Goal: Task Accomplishment & Management: Complete application form

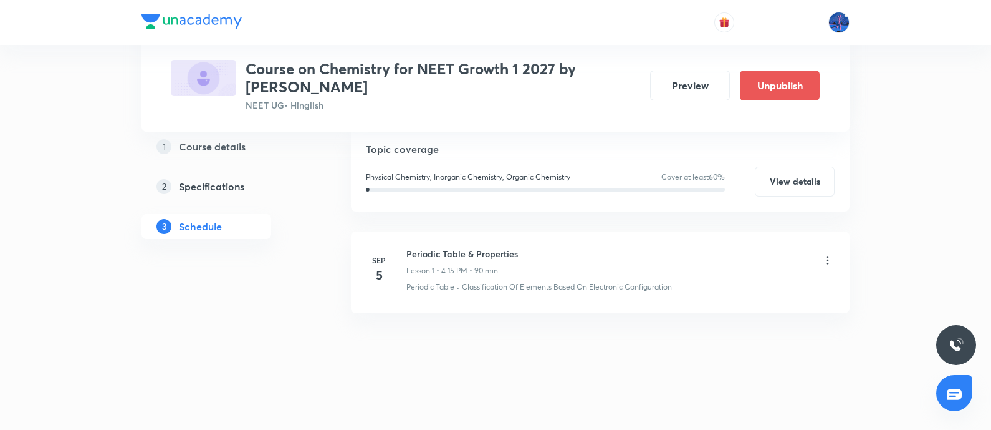
click at [199, 191] on h5 "Specifications" at bounding box center [211, 186] width 65 height 15
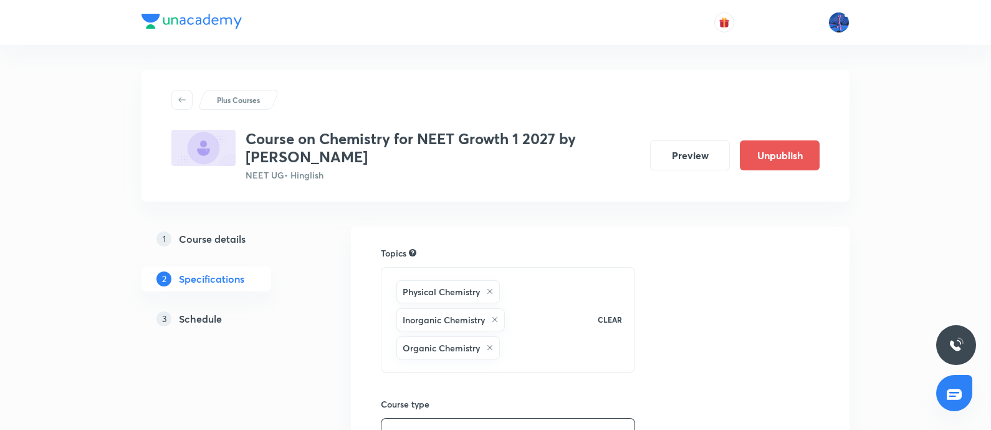
click at [200, 235] on h5 "Course details" at bounding box center [212, 238] width 67 height 15
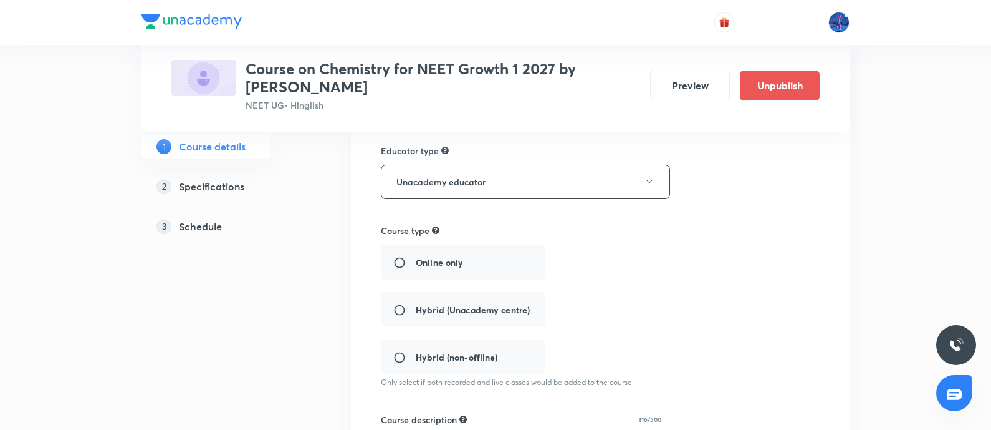
scroll to position [292, 0]
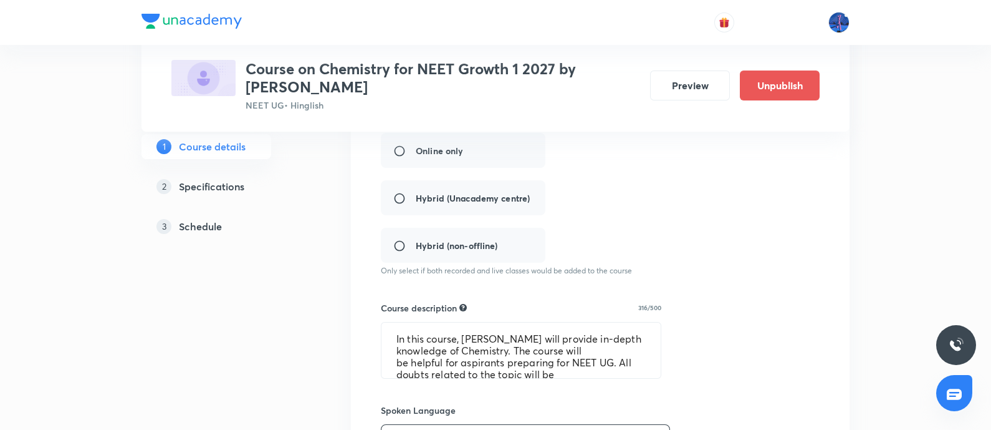
click at [437, 200] on div "Online only Hybrid (Unacademy centre) Hybrid (non-offline)" at bounding box center [548, 198] width 334 height 130
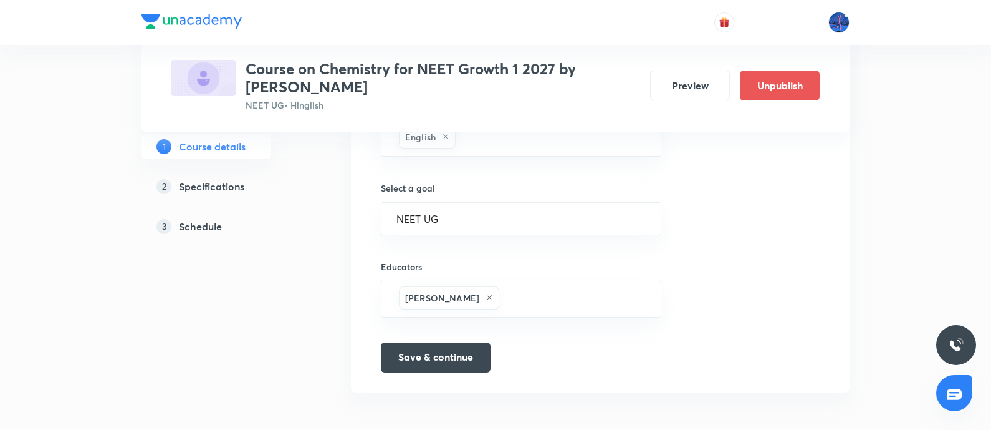
scroll to position [0, 0]
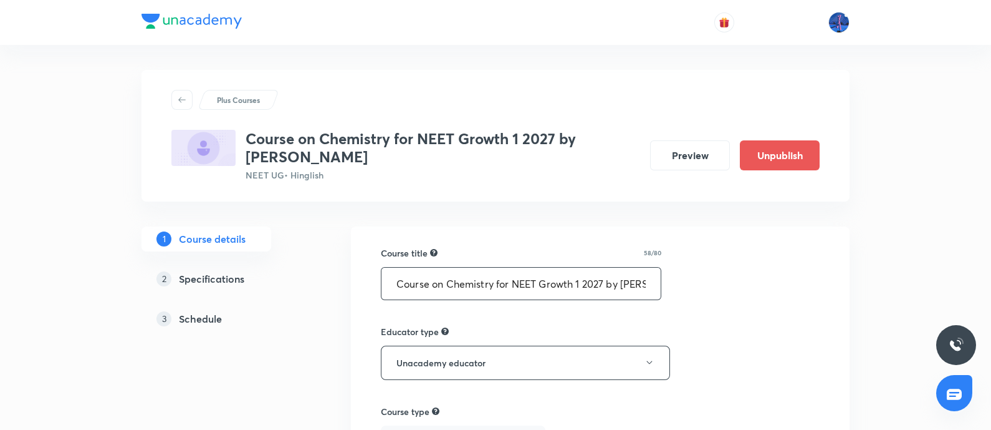
click at [480, 278] on input "Course on Chemistry for NEET Growth 1 2027 by [PERSON_NAME]" at bounding box center [521, 283] width 279 height 32
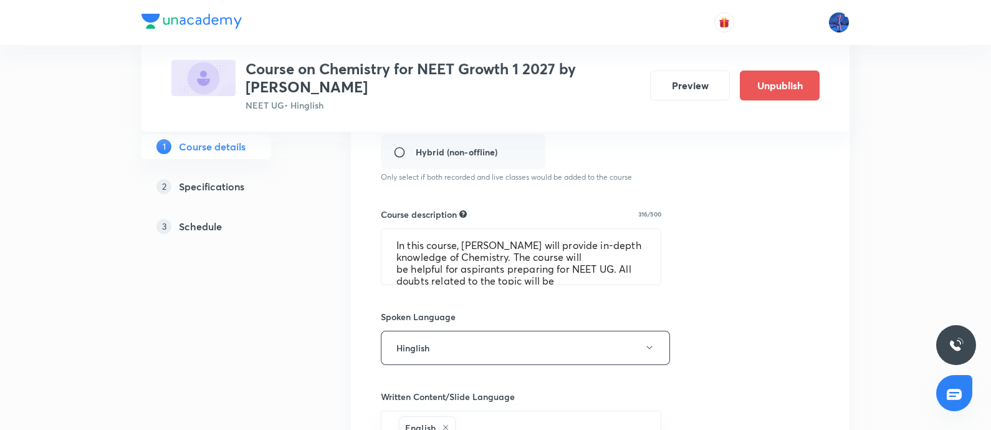
scroll to position [384, 0]
click at [460, 244] on textarea "In this course, Anket Surmal will provide in-depth knowledge of Chemistry. The …" at bounding box center [521, 258] width 279 height 55
click at [229, 222] on div "3 Schedule" at bounding box center [228, 226] width 145 height 15
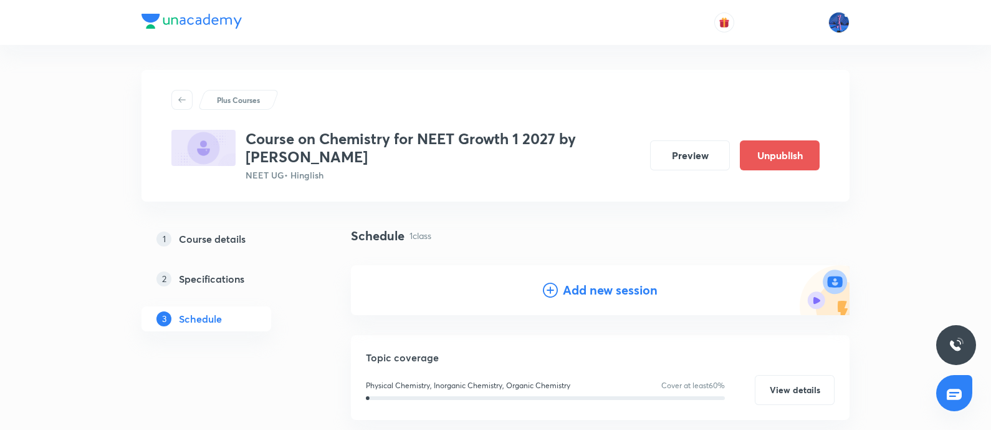
scroll to position [208, 0]
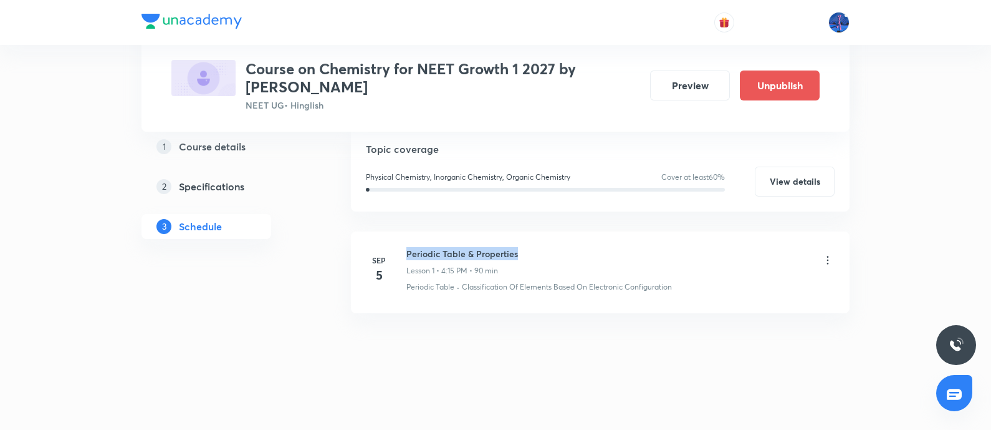
drag, startPoint x: 407, startPoint y: 256, endPoint x: 536, endPoint y: 246, distance: 128.8
click at [536, 247] on div "Periodic Table & Properties Lesson 1 • 4:15 PM • 90 min" at bounding box center [620, 261] width 428 height 29
copy h6 "Periodic Table & Properties"
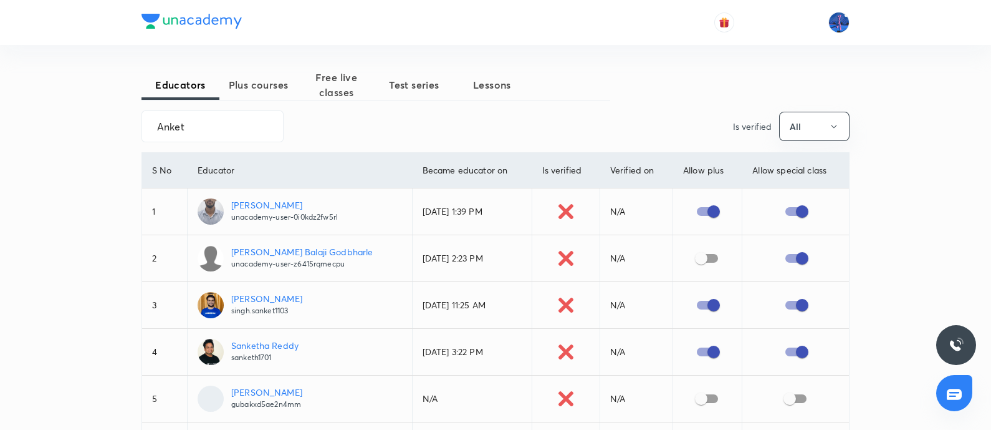
click at [254, 84] on span "Plus courses" at bounding box center [258, 84] width 78 height 15
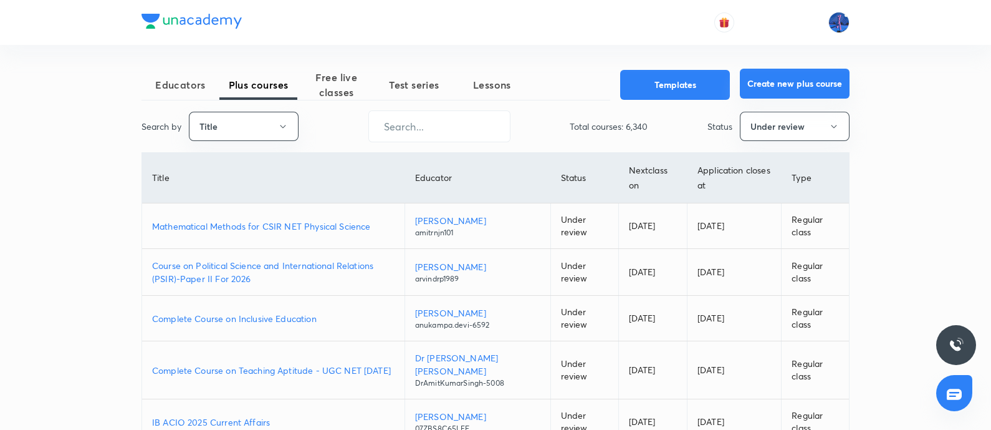
click at [819, 82] on button "Create new plus course" at bounding box center [795, 84] width 110 height 30
click at [187, 85] on span "Educators" at bounding box center [181, 84] width 78 height 15
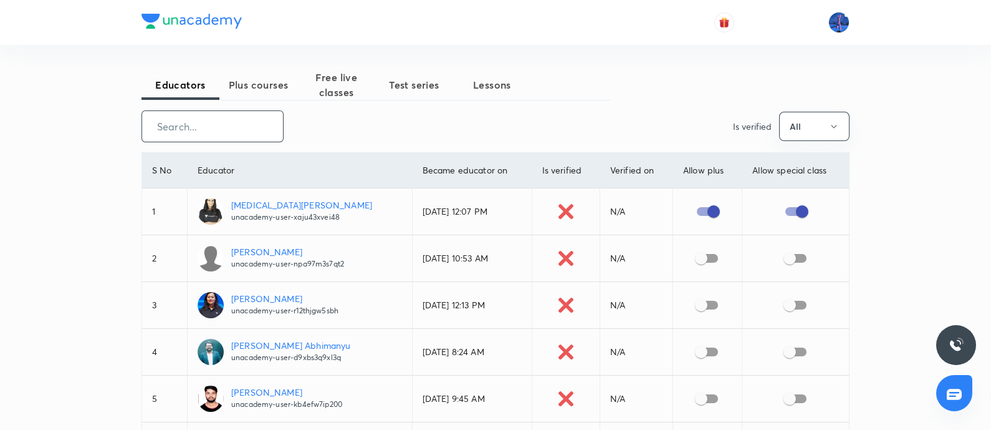
click at [233, 130] on input "text" at bounding box center [212, 126] width 141 height 32
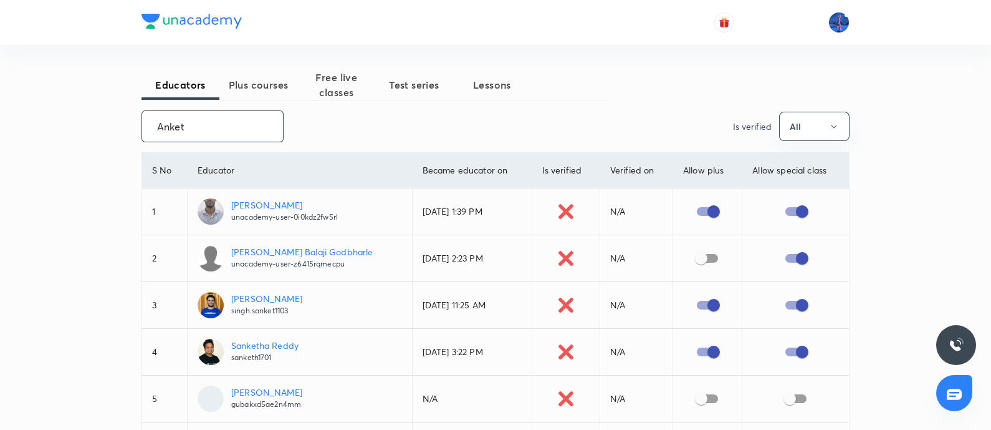
type input "Anket"
click at [263, 203] on p "Anket Surmal" at bounding box center [284, 204] width 107 height 13
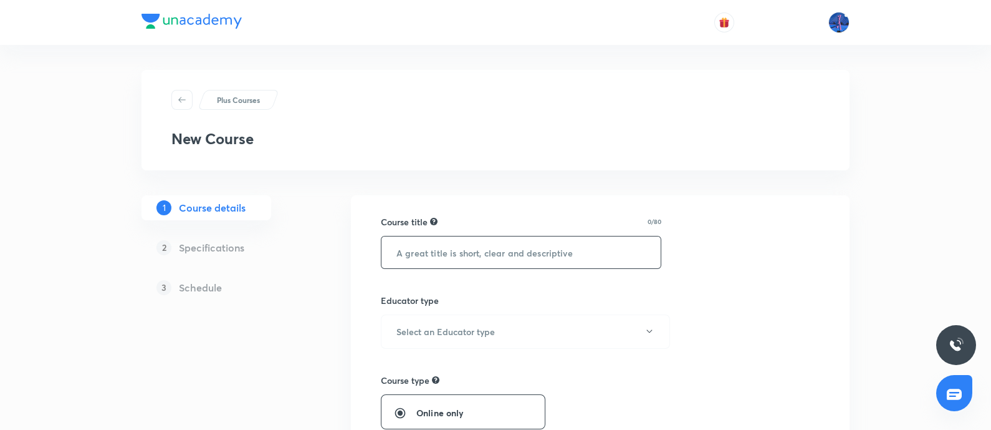
click at [502, 250] on input "text" at bounding box center [521, 252] width 279 height 32
paste input "Course on Chemistry for NEET Growth 1 2027 by [PERSON_NAME]"
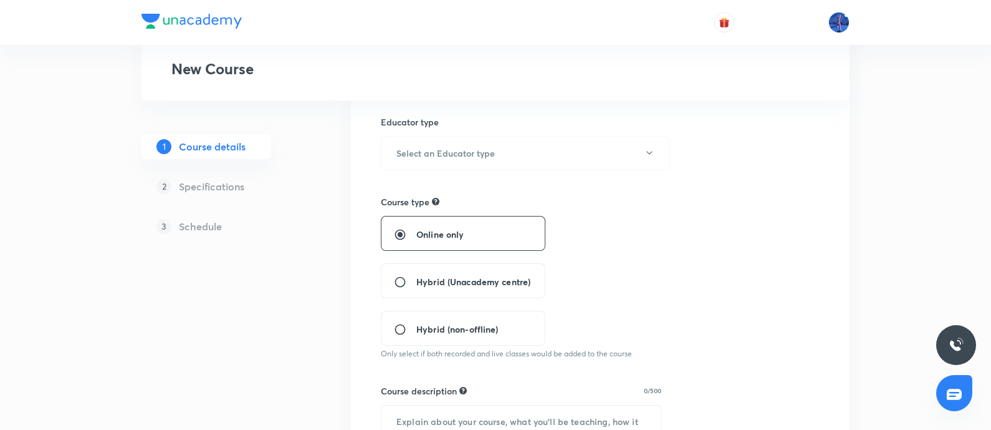
scroll to position [137, 0]
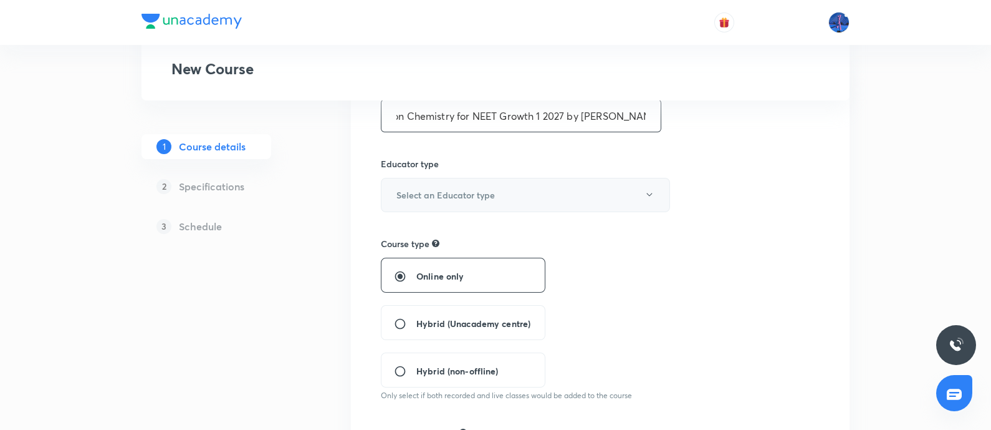
type input "Course on Chemistry for NEET Growth 1 2027 by Anket Surmal"
click at [567, 187] on button "Select an Educator type" at bounding box center [525, 195] width 289 height 34
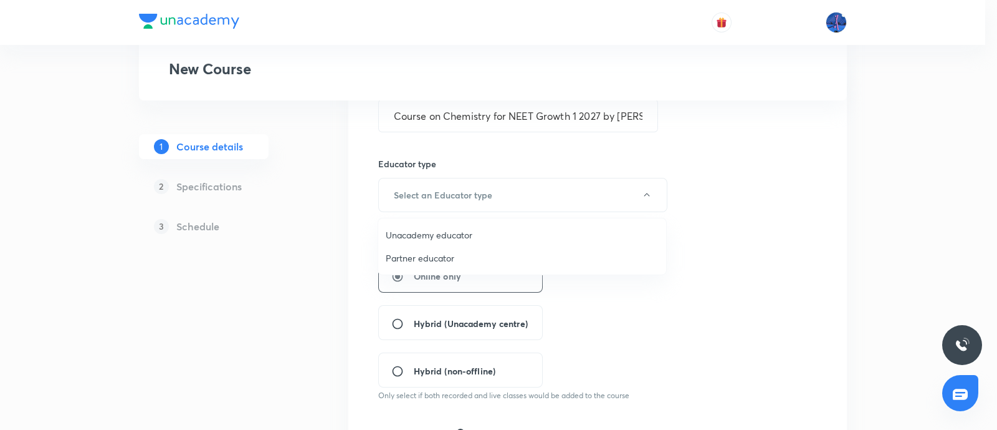
click at [458, 233] on span "Unacademy educator" at bounding box center [522, 234] width 273 height 13
radio input "false"
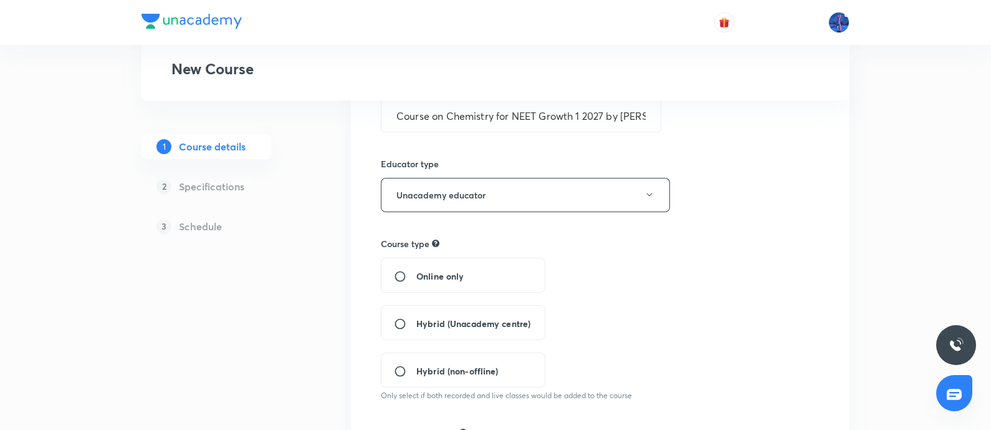
click at [421, 317] on span "Hybrid (Unacademy centre)" at bounding box center [473, 323] width 114 height 13
click at [416, 317] on input "Hybrid (Unacademy centre)" at bounding box center [405, 323] width 22 height 12
radio input "true"
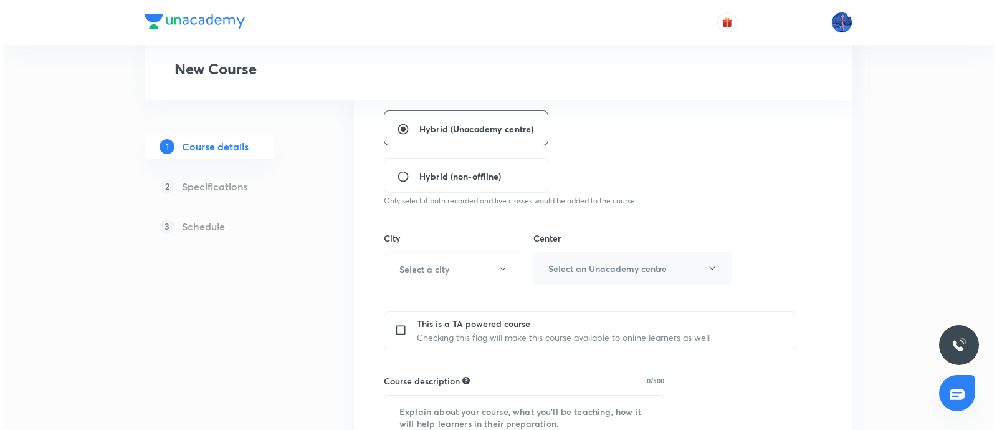
scroll to position [337, 0]
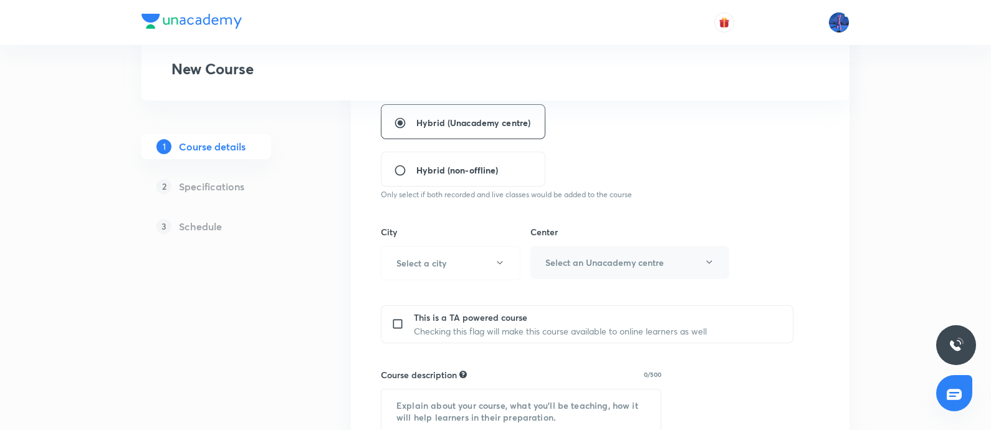
click at [656, 319] on p "This is a TA powered course" at bounding box center [560, 316] width 293 height 13
click at [499, 272] on button "Select a city" at bounding box center [451, 263] width 140 height 34
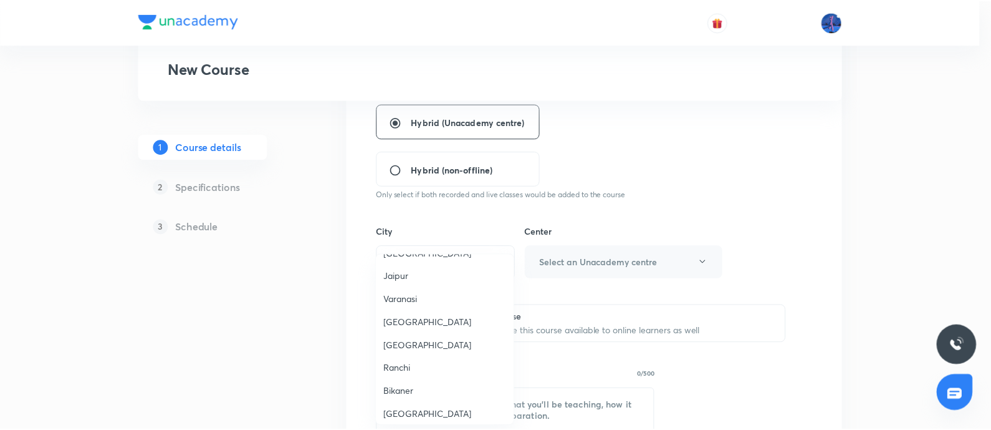
scroll to position [1087, 0]
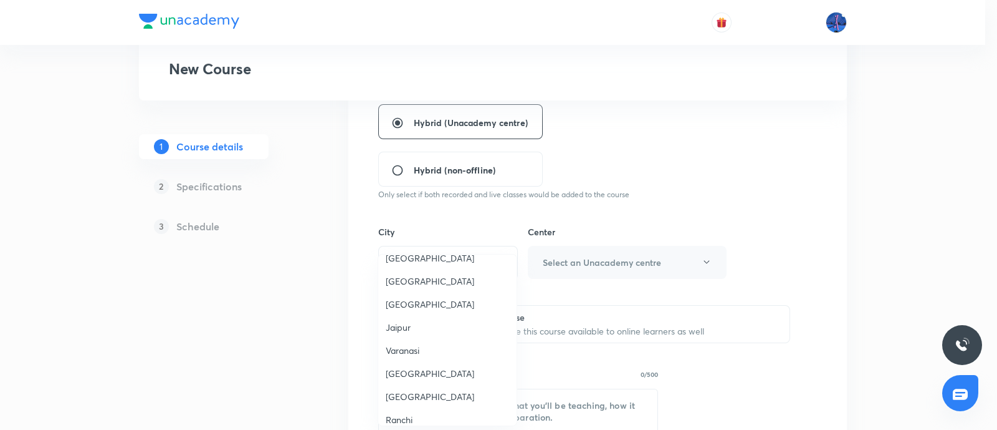
click at [406, 367] on span "Jammu" at bounding box center [447, 373] width 123 height 13
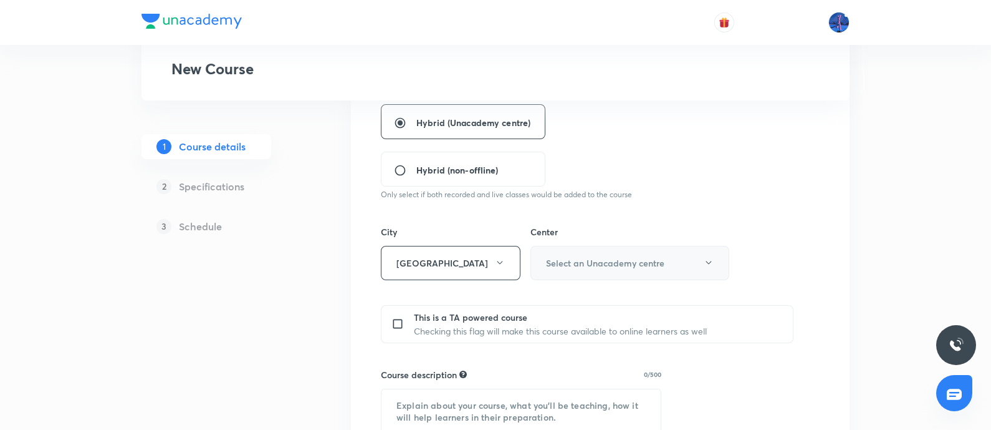
click at [664, 256] on button "Select an Unacademy centre" at bounding box center [630, 263] width 199 height 34
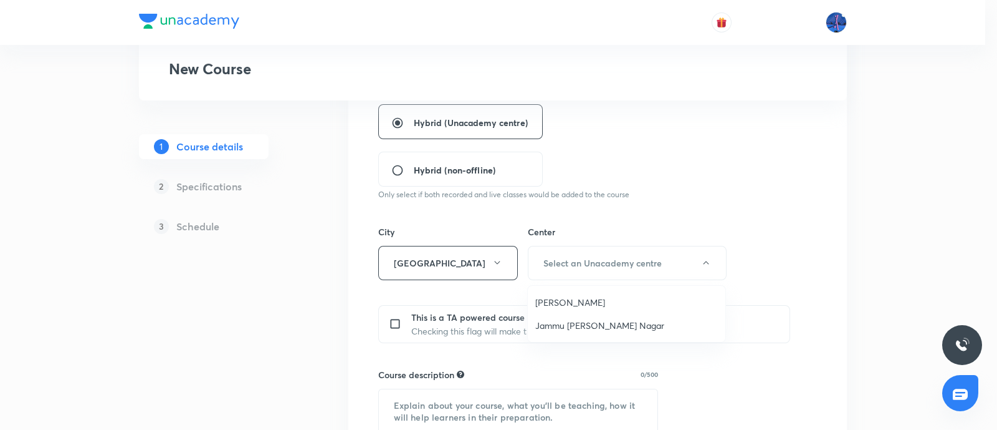
click at [569, 323] on span "Jammu Trikuta Nagar" at bounding box center [627, 325] width 183 height 13
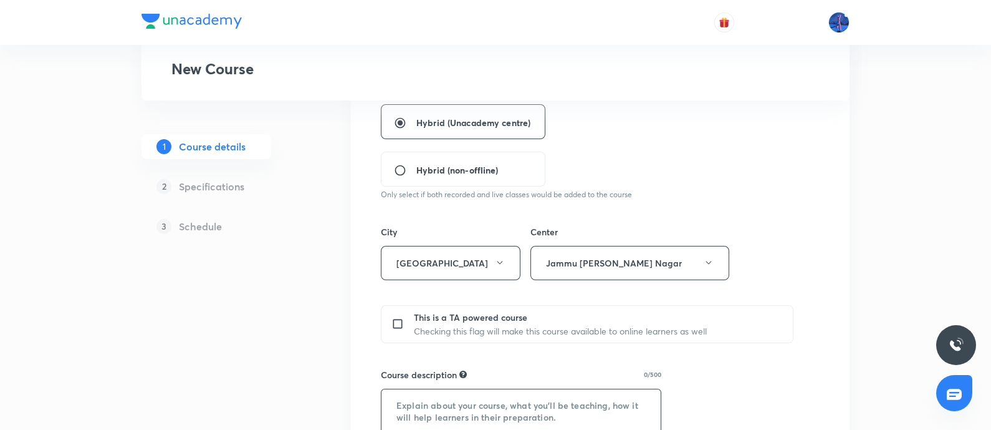
click at [429, 401] on textarea at bounding box center [521, 416] width 279 height 55
paste textarea "In this course, Anket Surmal will provide in-depth knowledge of Chemistry. The …"
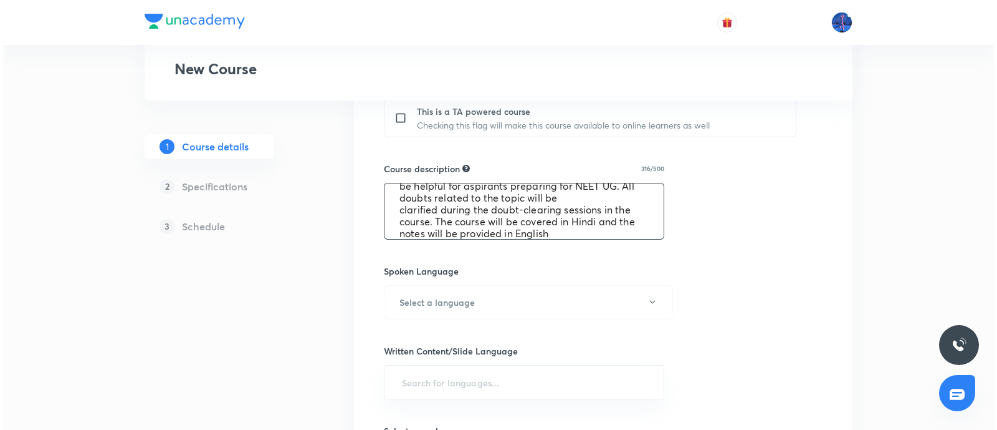
scroll to position [571, 0]
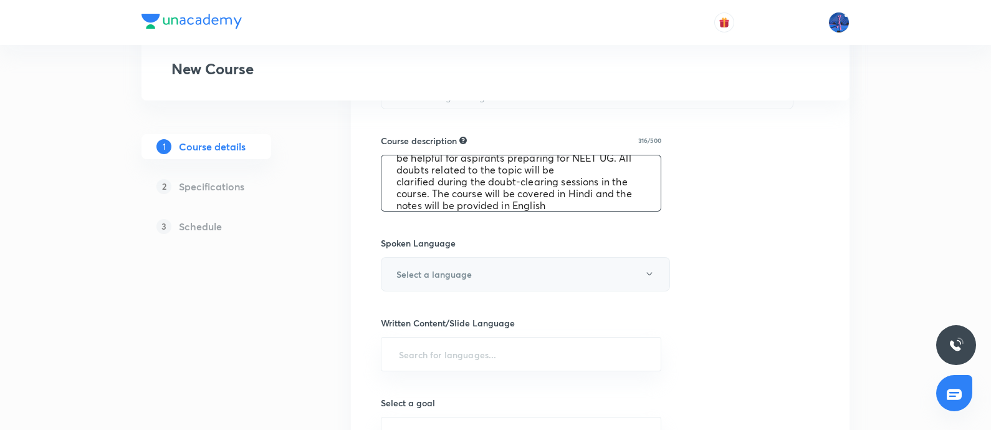
type textarea "In this course, Anket Surmal will provide in-depth knowledge of Chemistry. The …"
click at [519, 287] on button "Select a language" at bounding box center [525, 274] width 289 height 34
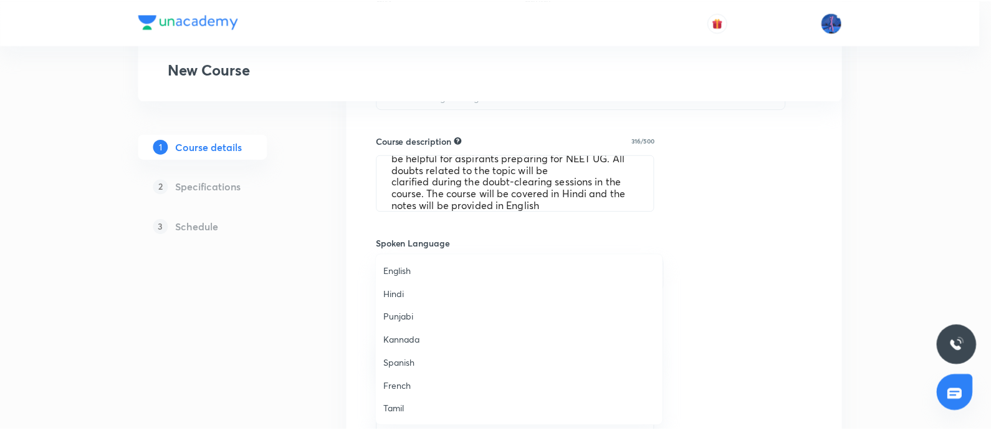
scroll to position [369, 0]
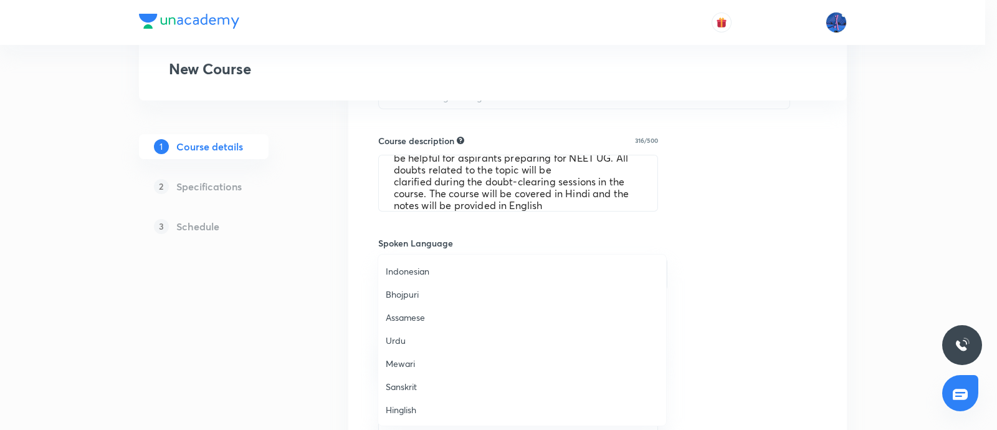
click at [401, 410] on span "Hinglish" at bounding box center [522, 409] width 273 height 13
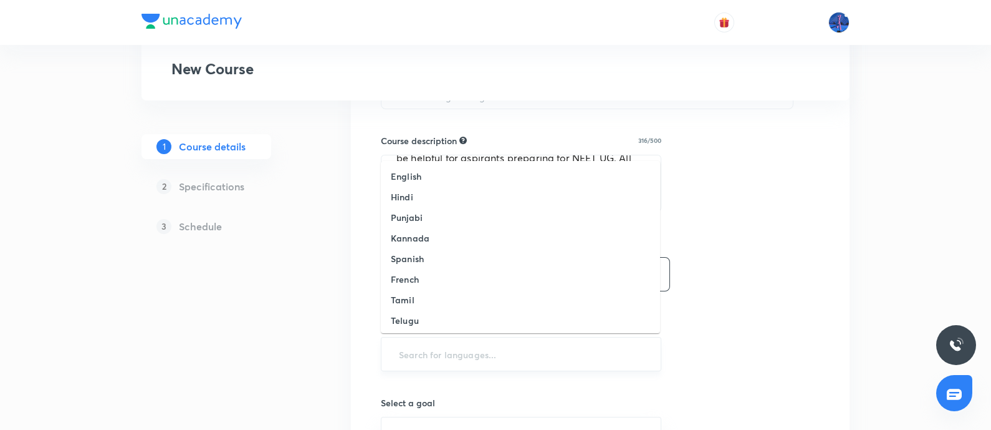
click at [486, 357] on input "text" at bounding box center [520, 353] width 249 height 23
click at [413, 171] on h6 "English" at bounding box center [406, 176] width 31 height 13
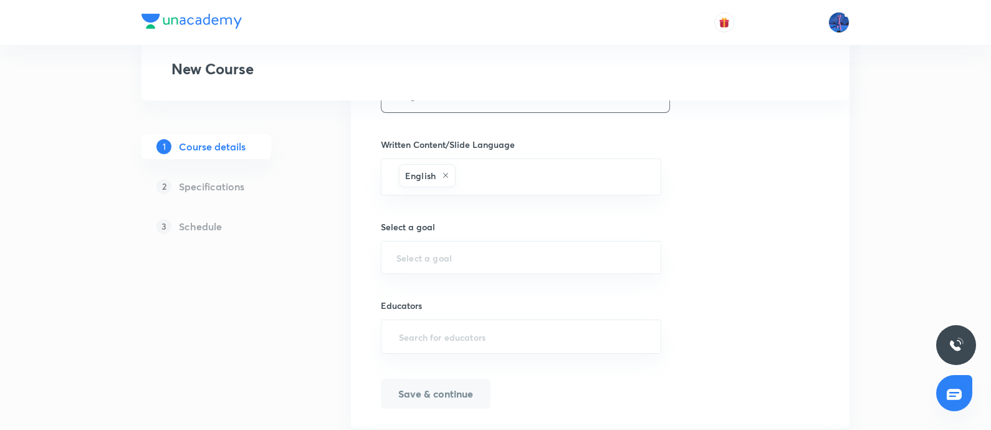
scroll to position [785, 0]
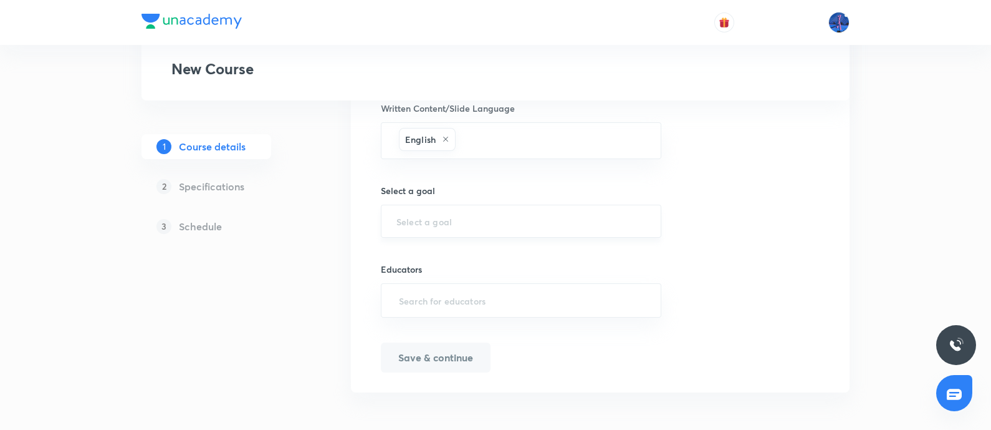
click at [483, 226] on div "​" at bounding box center [521, 220] width 281 height 33
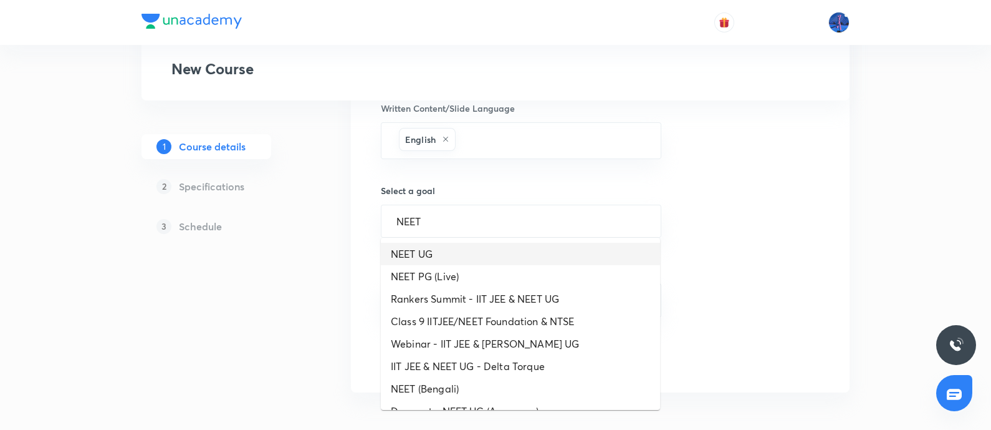
click at [449, 254] on li "NEET UG" at bounding box center [520, 254] width 279 height 22
type input "NEET UG"
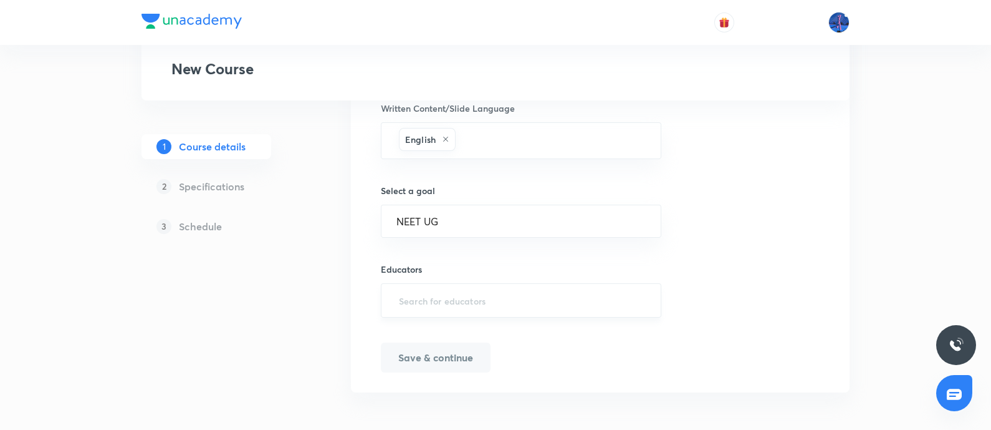
click at [433, 295] on input "text" at bounding box center [520, 300] width 249 height 23
paste input "0i0kdz2fw5rl"
type input "0i0kdz2fw5rl"
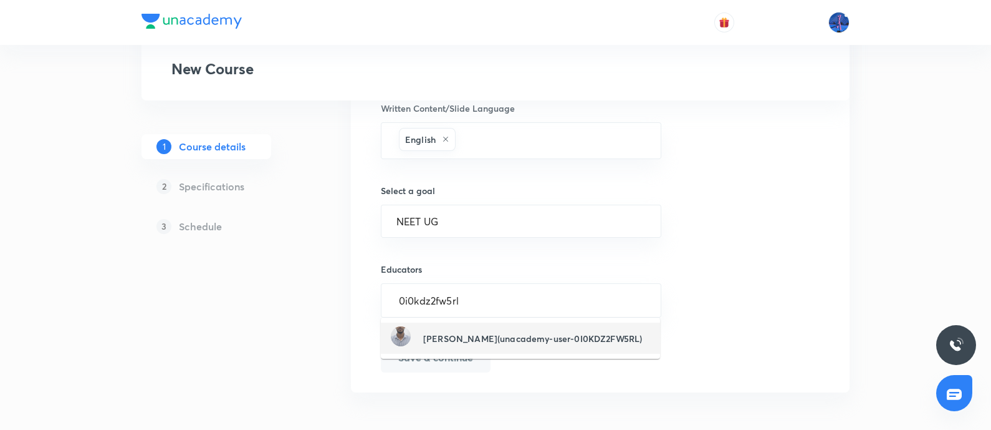
click at [448, 344] on div "Anket Surmal(unacademy-user-0I0KDZ2FW5RL)" at bounding box center [516, 338] width 251 height 24
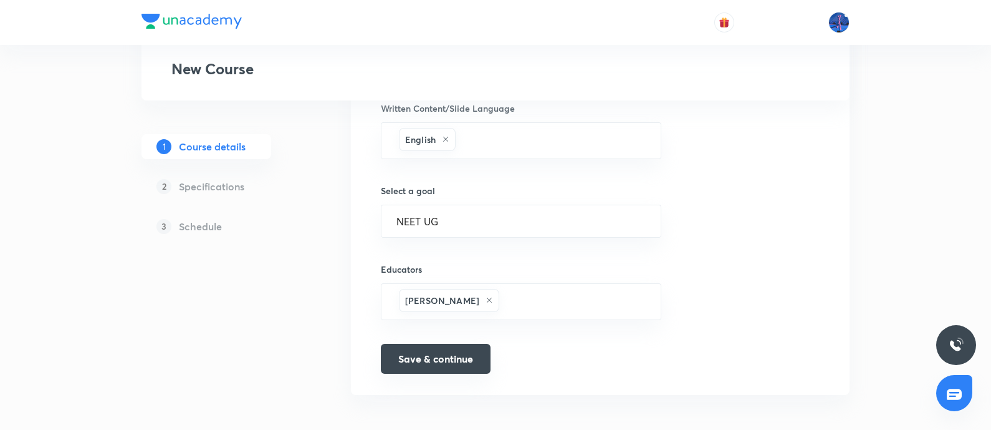
click at [423, 351] on button "Save & continue" at bounding box center [436, 358] width 110 height 30
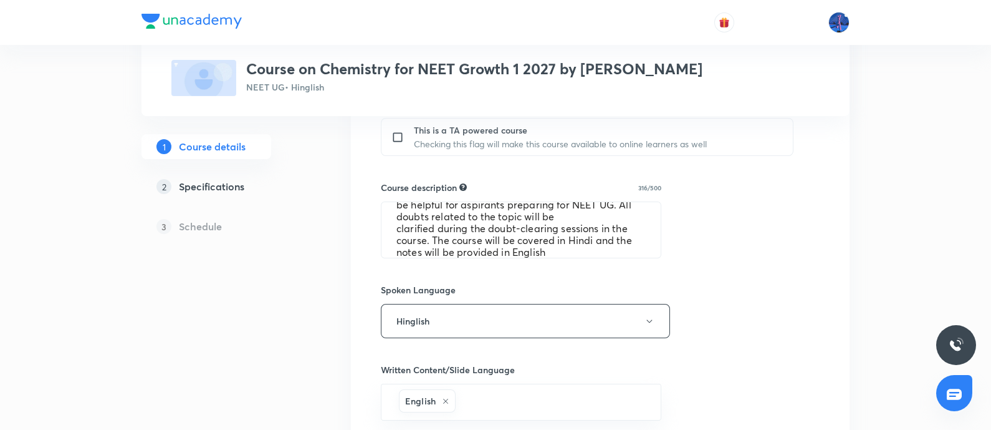
scroll to position [554, 0]
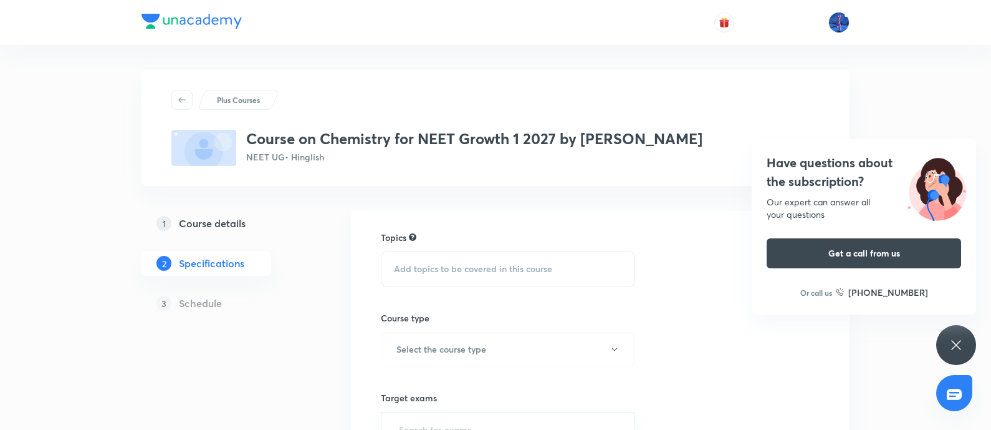
click at [470, 264] on span "Add topics to be covered in this course" at bounding box center [473, 269] width 158 height 10
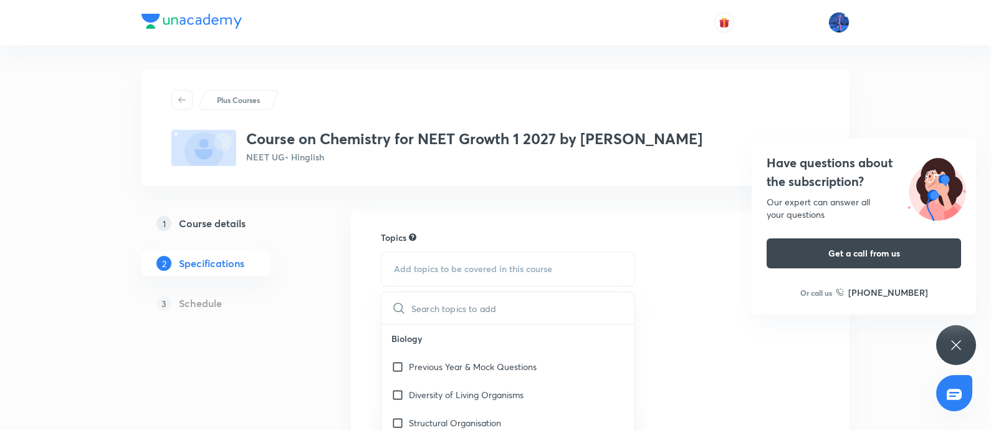
click at [542, 243] on div "Topics" at bounding box center [508, 237] width 254 height 13
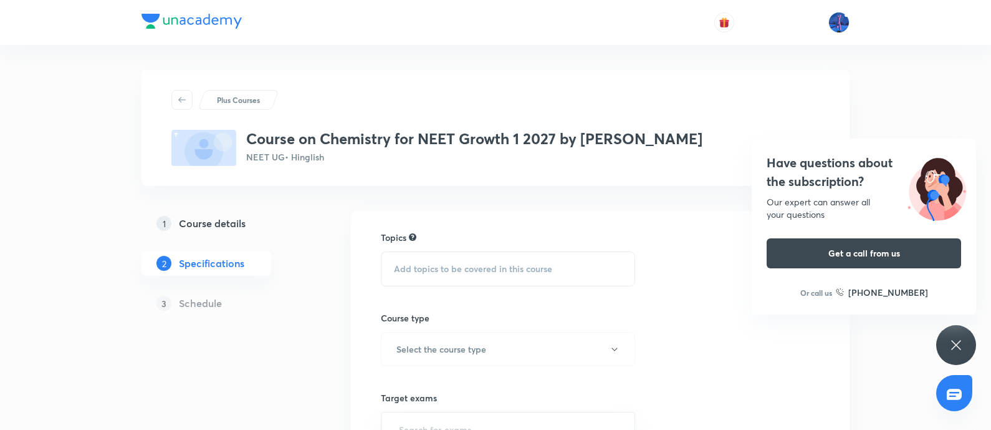
click at [475, 267] on span "Add topics to be covered in this course" at bounding box center [473, 269] width 158 height 10
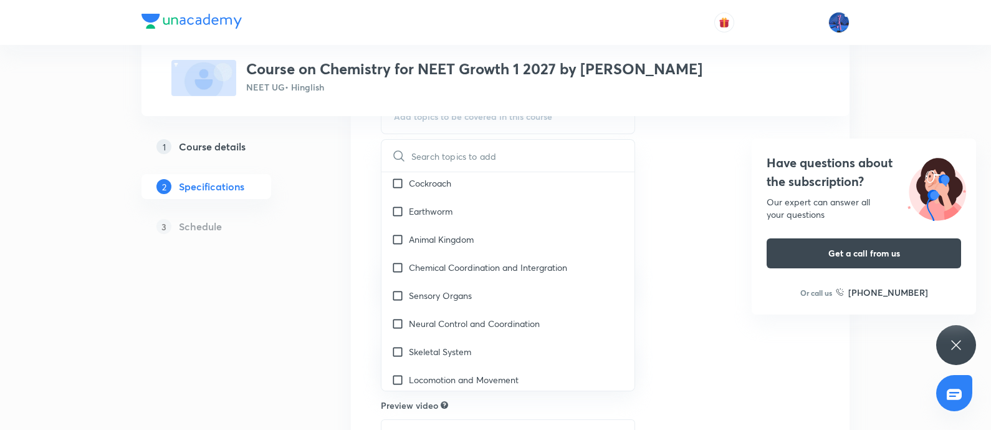
scroll to position [143, 0]
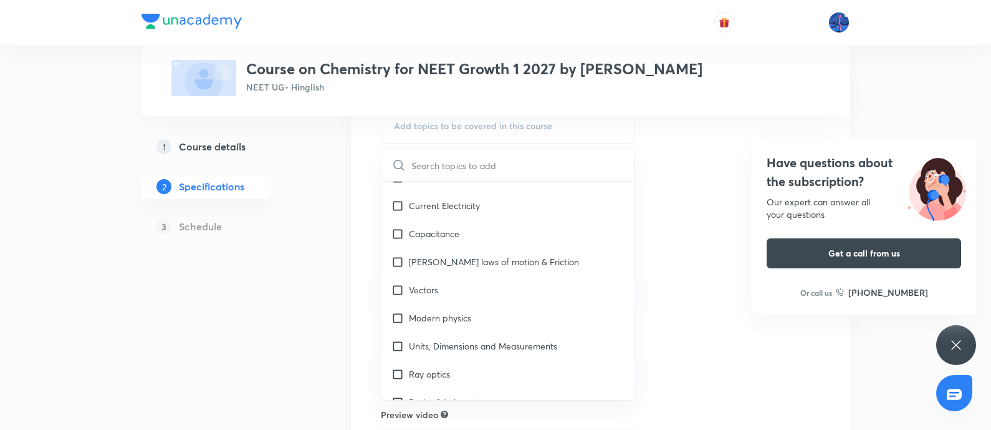
click at [536, 304] on div "Modern physics" at bounding box center [508, 318] width 253 height 28
checkbox input "true"
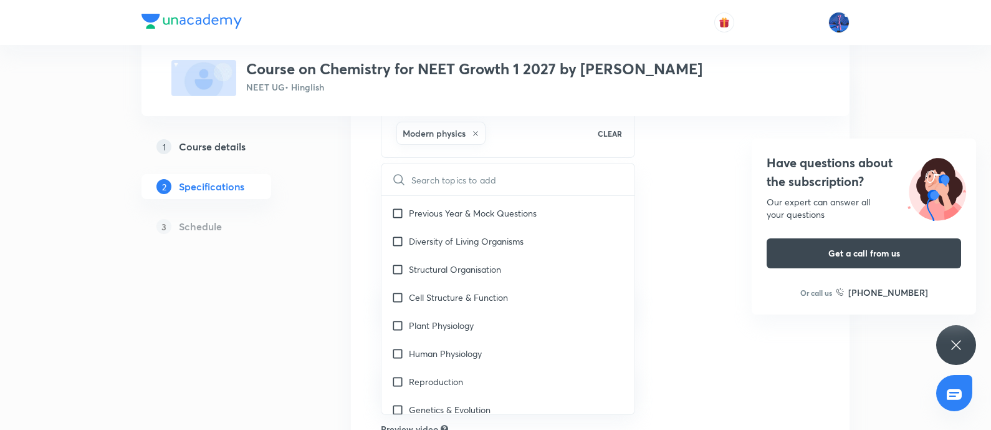
scroll to position [0, 0]
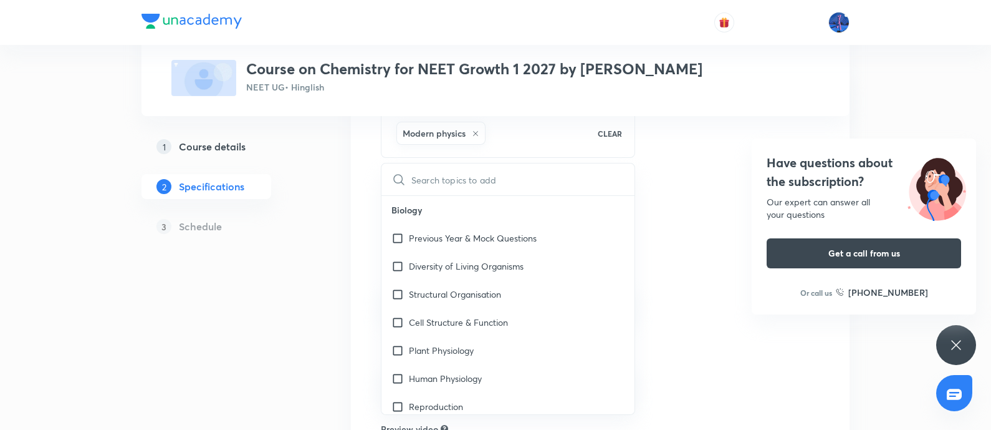
click at [495, 305] on div "Structural Organisation" at bounding box center [508, 294] width 253 height 28
checkbox input "true"
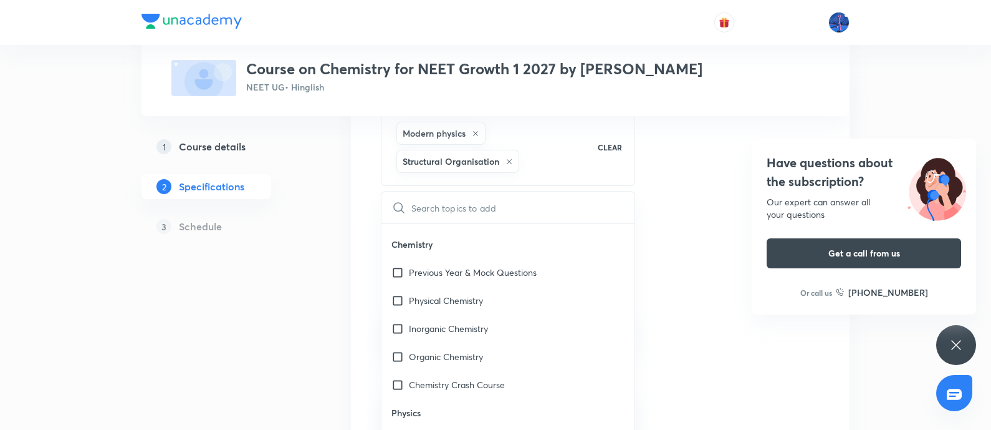
scroll to position [1844, 0]
click at [393, 325] on input "checkbox" at bounding box center [400, 329] width 17 height 13
checkbox input "true"
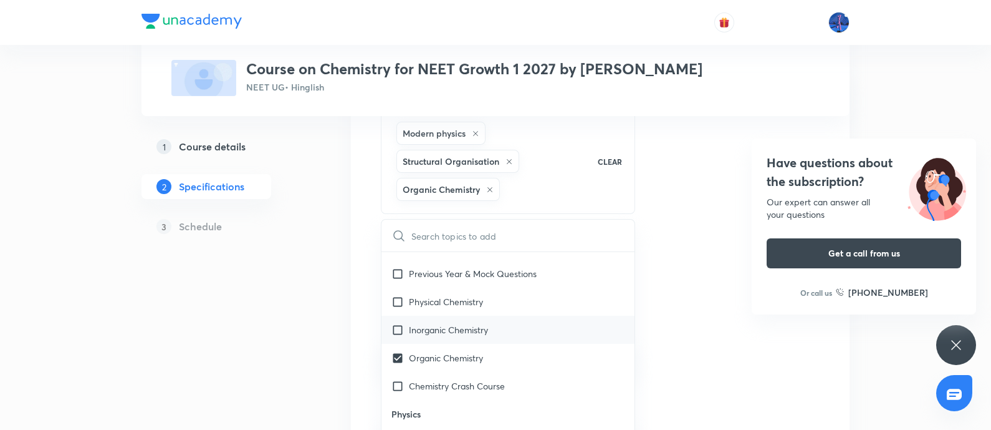
click at [398, 326] on input "checkbox" at bounding box center [400, 329] width 17 height 13
checkbox input "true"
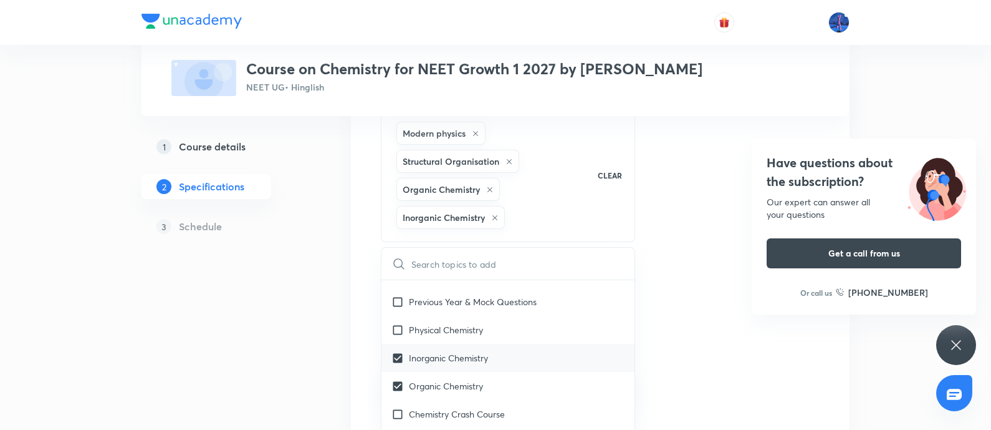
click at [398, 326] on input "checkbox" at bounding box center [400, 329] width 17 height 13
checkbox input "true"
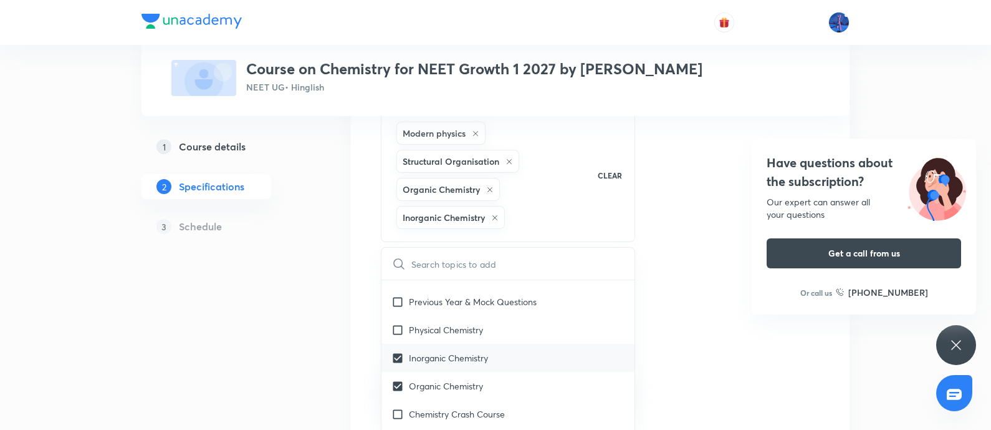
checkbox input "true"
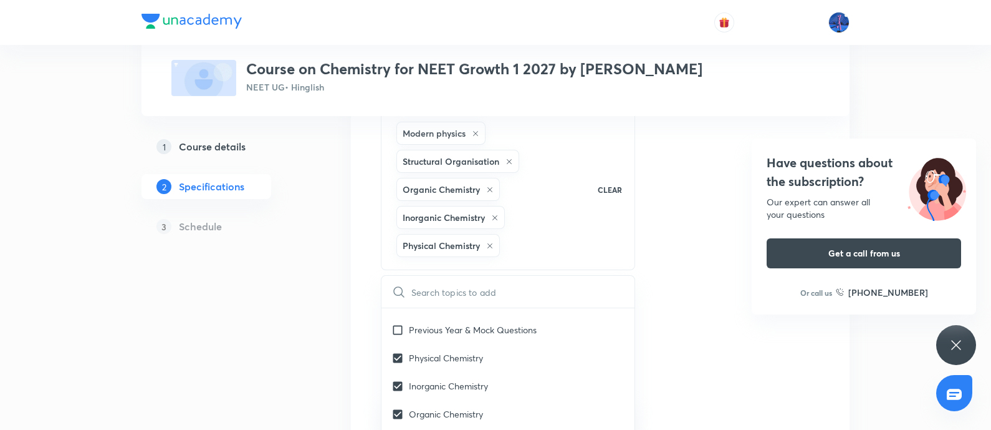
click at [704, 228] on div "Topics Modern physics Structural Organisation Organic Chemistry Inorganic Chemi…" at bounding box center [600, 397] width 439 height 619
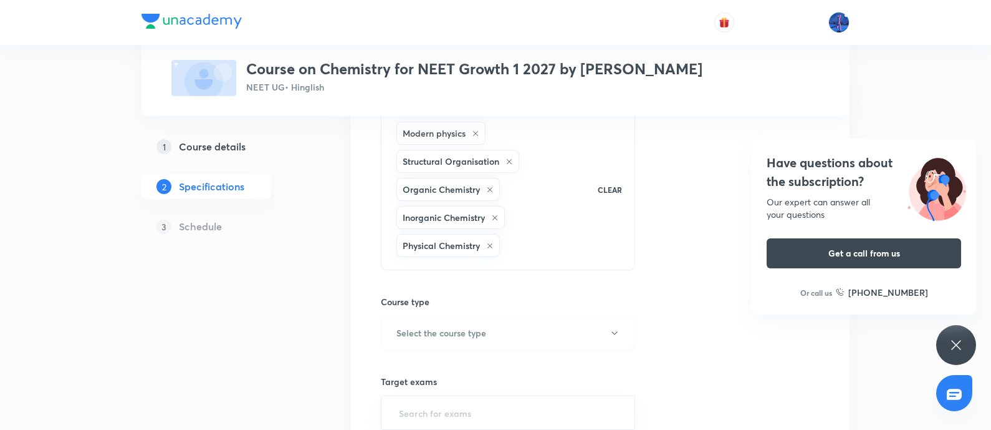
click at [511, 162] on icon at bounding box center [509, 161] width 7 height 7
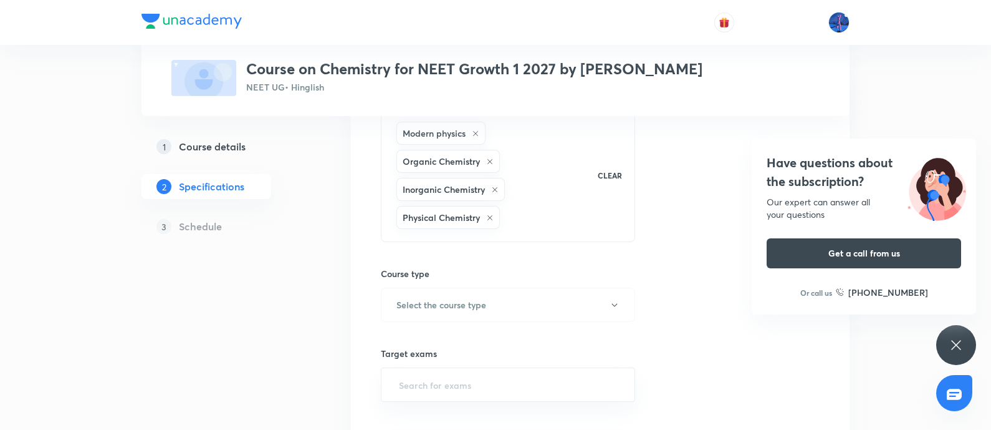
click at [474, 132] on icon at bounding box center [475, 133] width 7 height 7
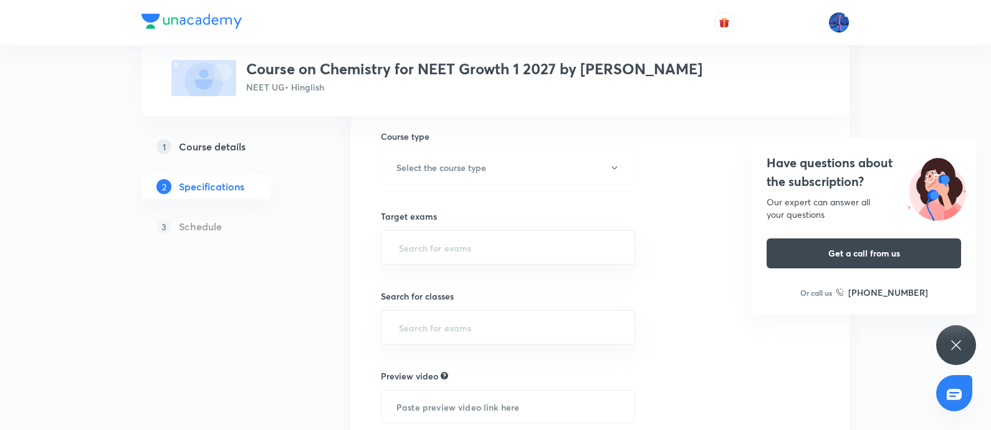
scroll to position [253, 0]
click at [537, 172] on button "Select the course type" at bounding box center [508, 166] width 254 height 34
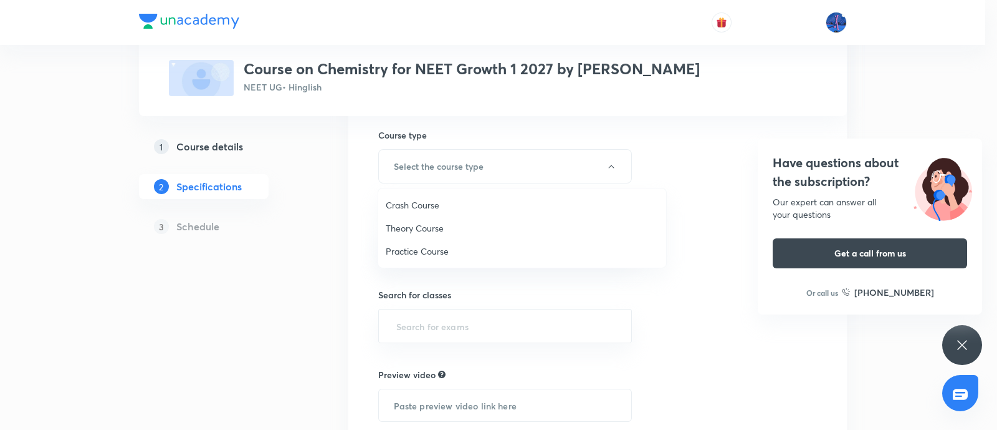
click at [420, 226] on span "Theory Course" at bounding box center [522, 227] width 273 height 13
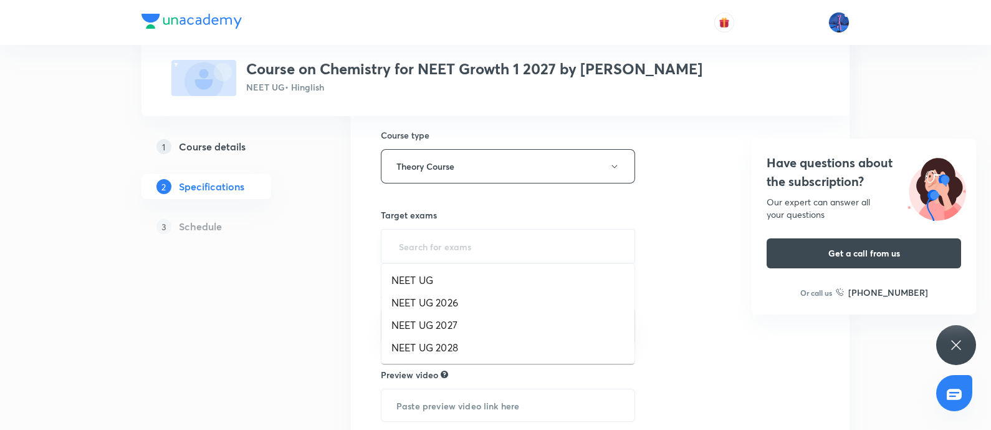
click at [480, 244] on input "text" at bounding box center [507, 245] width 223 height 23
click at [429, 279] on li "NEET UG" at bounding box center [508, 280] width 253 height 22
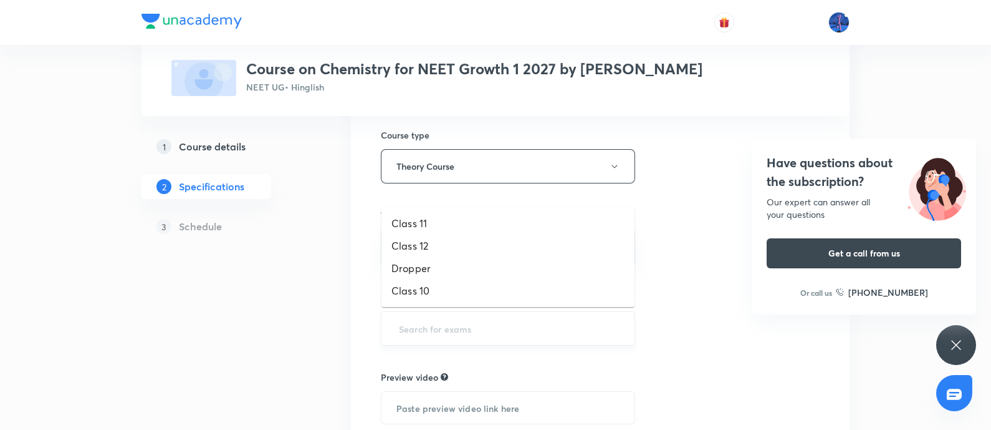
click at [446, 319] on input "text" at bounding box center [507, 328] width 223 height 23
click at [411, 228] on li "Class 11" at bounding box center [508, 223] width 253 height 22
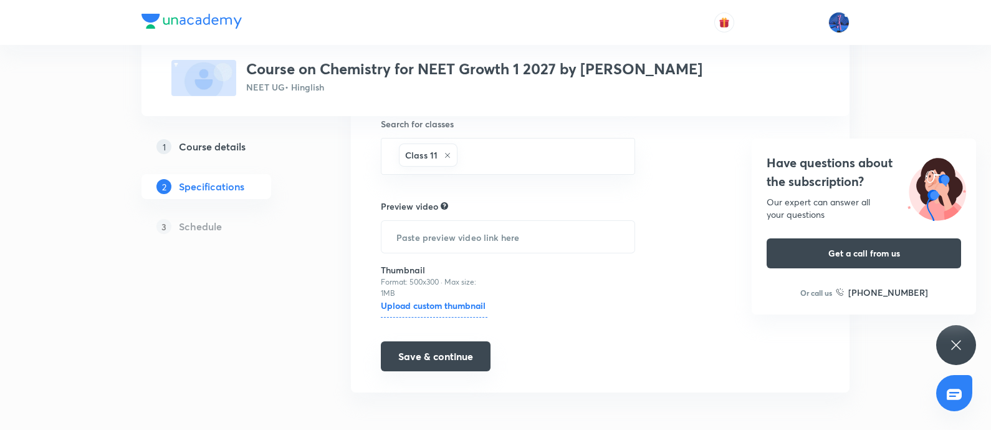
click at [415, 346] on button "Save & continue" at bounding box center [436, 356] width 110 height 30
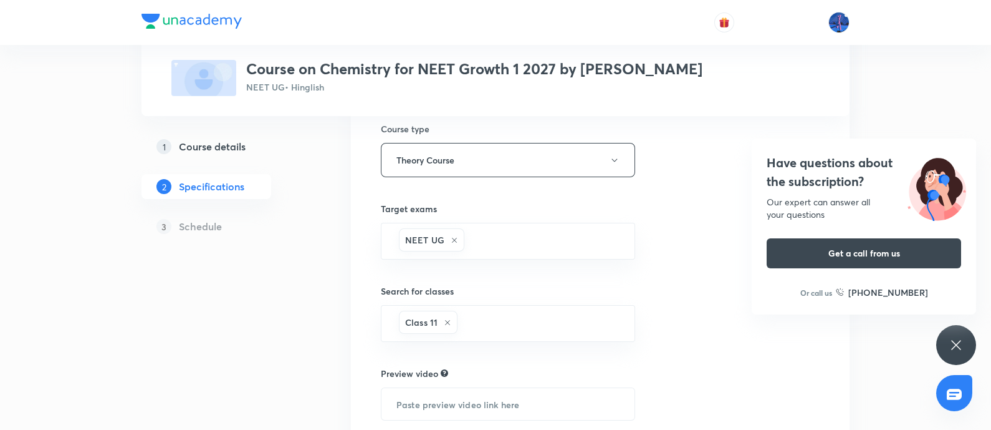
scroll to position [186, 0]
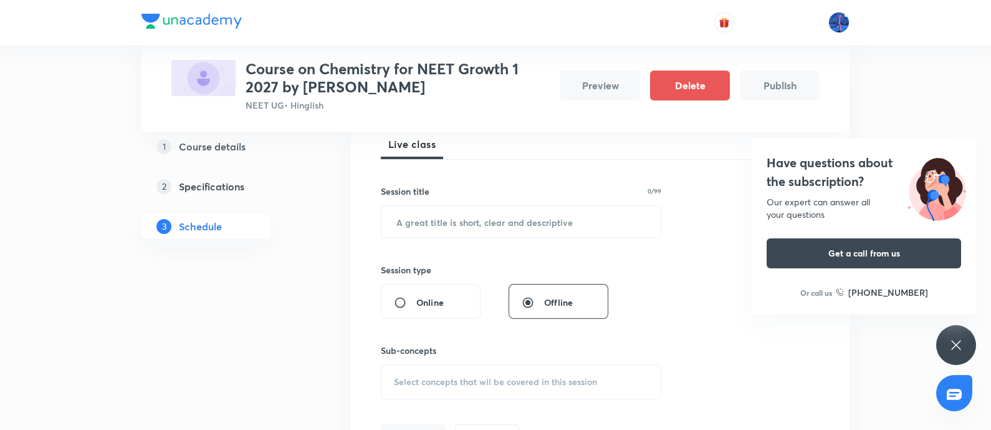
scroll to position [188, 0]
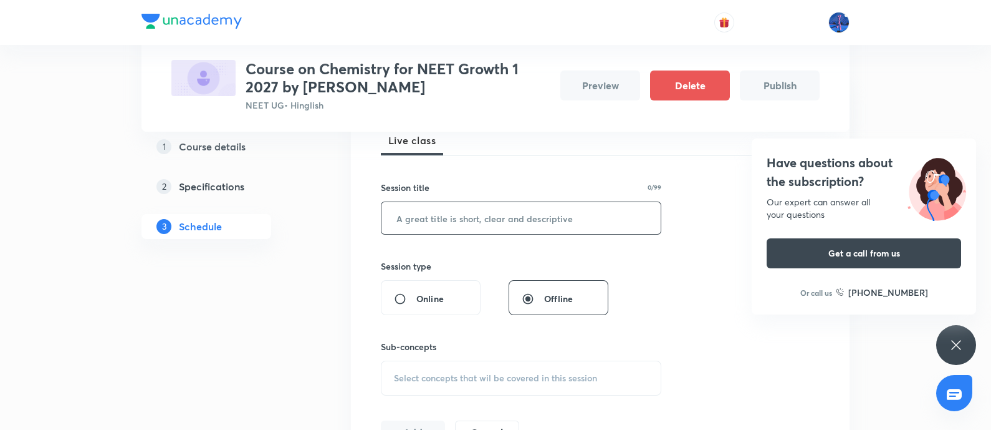
click at [502, 221] on input "text" at bounding box center [521, 218] width 279 height 32
paste input "Periodic Table & Properties"
type input "Periodic Table & Properties"
click at [499, 378] on span "Select concepts that wil be covered in this session" at bounding box center [495, 378] width 203 height 10
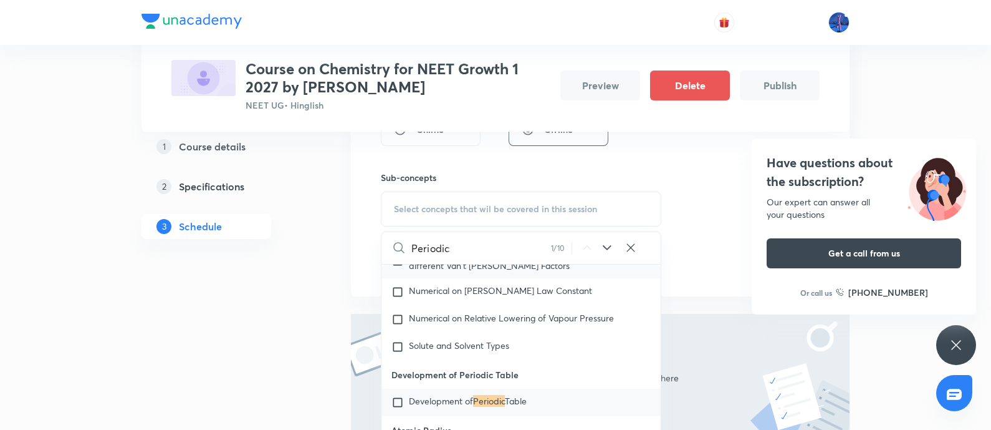
scroll to position [13042, 0]
type input "Periodic"
click at [606, 250] on icon at bounding box center [607, 247] width 15 height 15
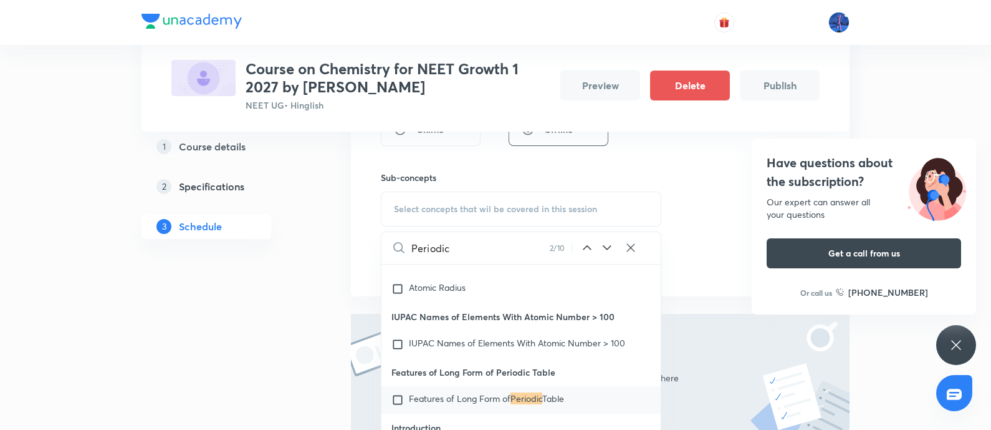
click at [606, 250] on icon at bounding box center [607, 247] width 15 height 15
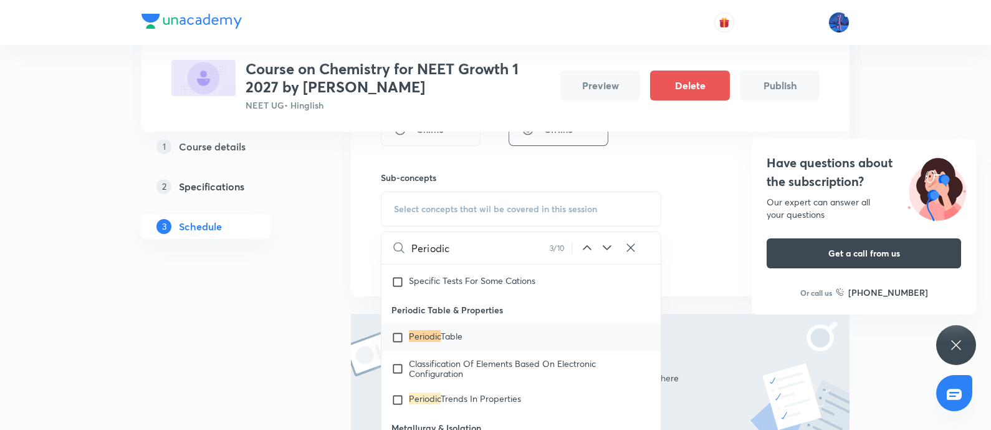
scroll to position [14421, 0]
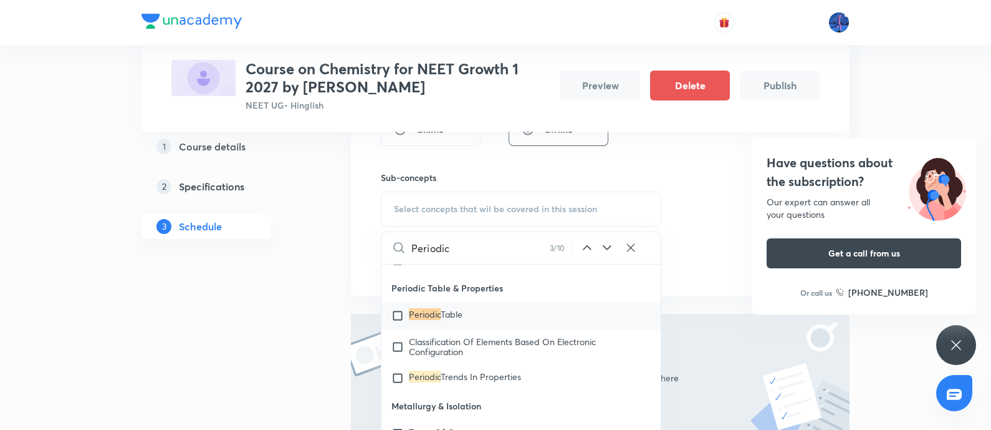
click at [448, 320] on span "Table" at bounding box center [452, 314] width 22 height 12
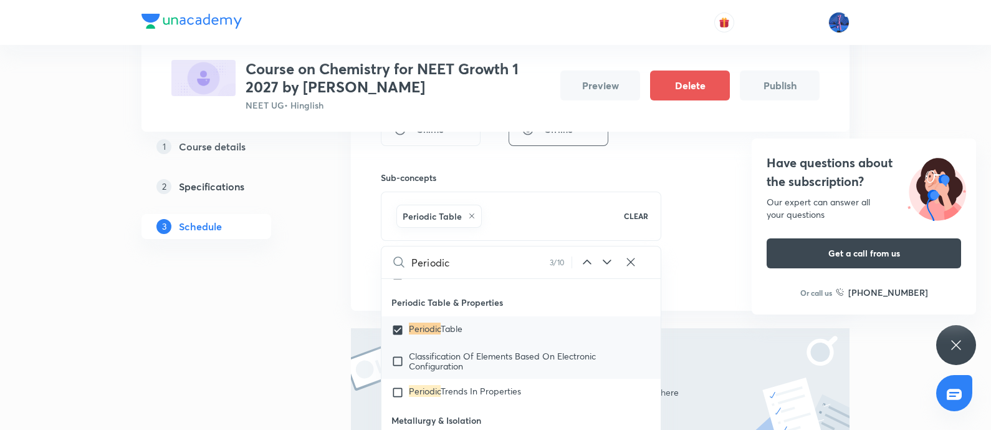
click at [431, 372] on span "Classification Of Elements Based On Electronic Configuration" at bounding box center [502, 361] width 187 height 22
checkbox input "true"
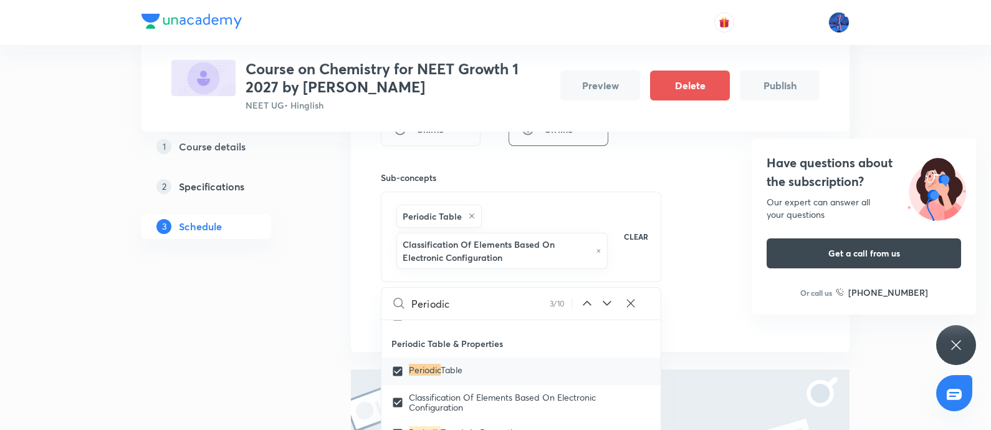
click at [683, 279] on div "Session 1 Live class Session title 27/99 Periodic Table & Properties ​ Session …" at bounding box center [600, 130] width 439 height 404
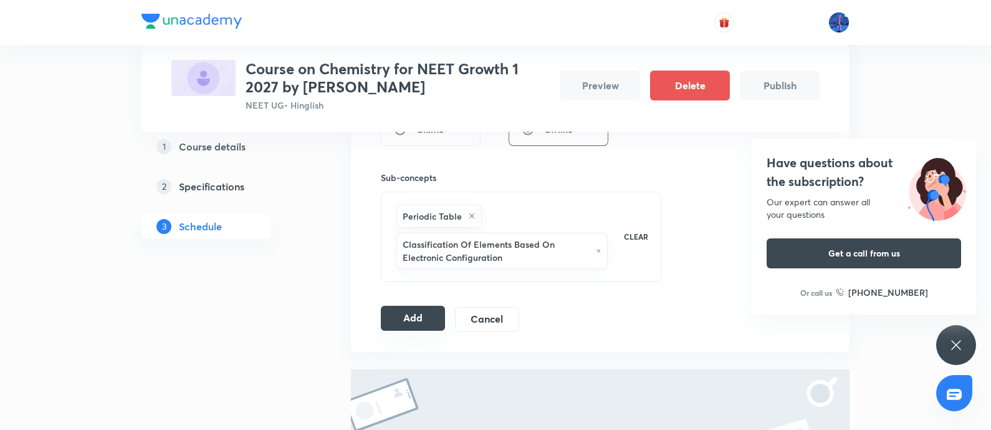
click at [411, 316] on button "Add" at bounding box center [413, 317] width 64 height 25
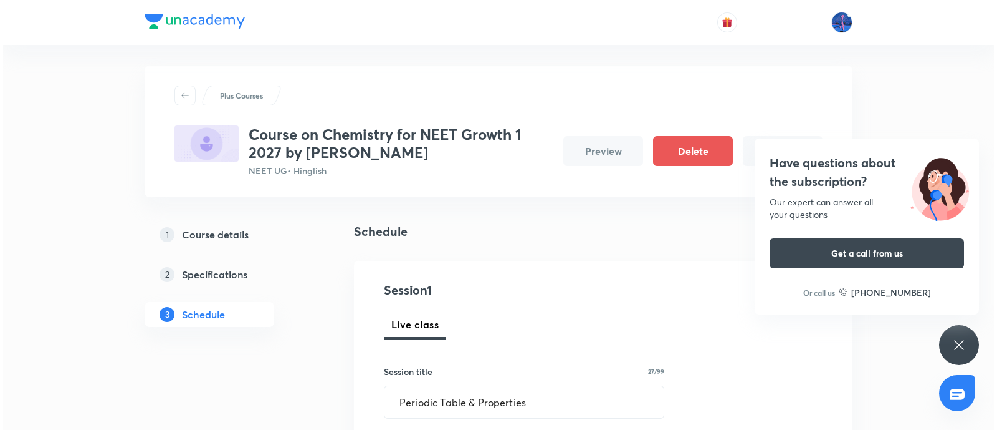
scroll to position [0, 0]
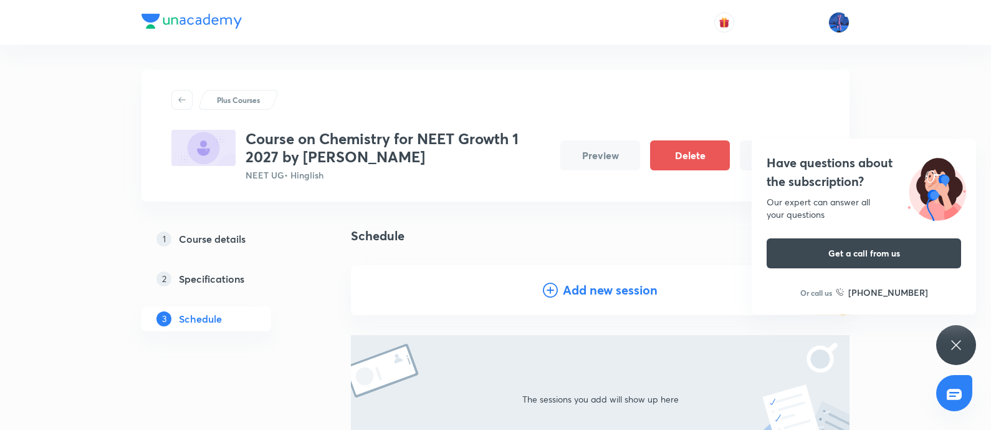
click at [953, 340] on icon at bounding box center [956, 344] width 15 height 15
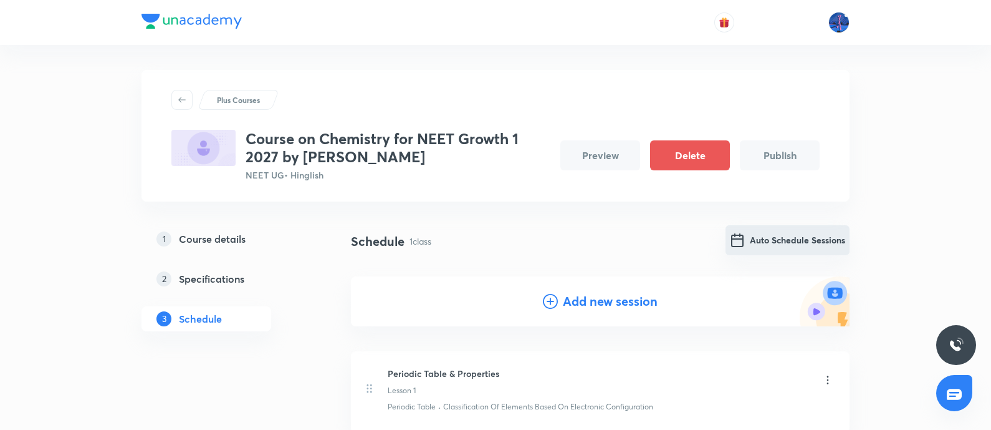
click at [779, 246] on button "Auto Schedule Sessions" at bounding box center [788, 240] width 124 height 30
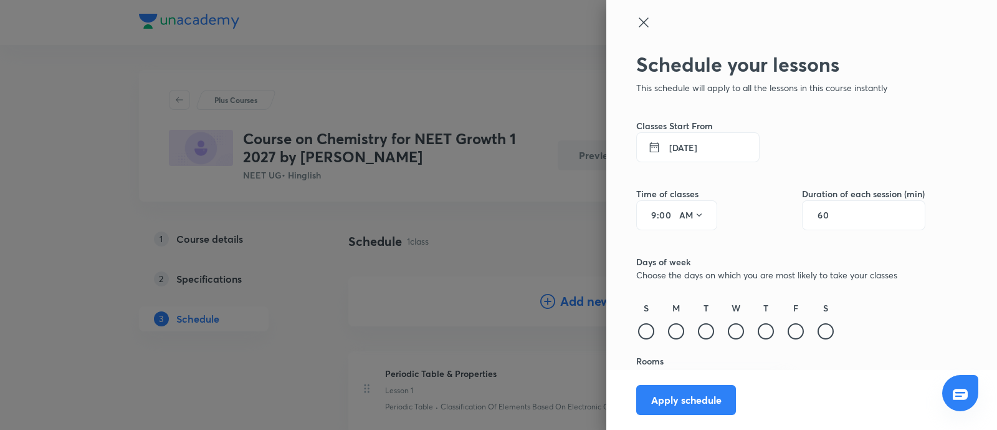
click at [643, 213] on input "9" at bounding box center [649, 215] width 15 height 10
type input "4"
type input "50"
click at [678, 211] on button "AM" at bounding box center [692, 215] width 35 height 20
click at [680, 249] on div "PM" at bounding box center [680, 247] width 45 height 30
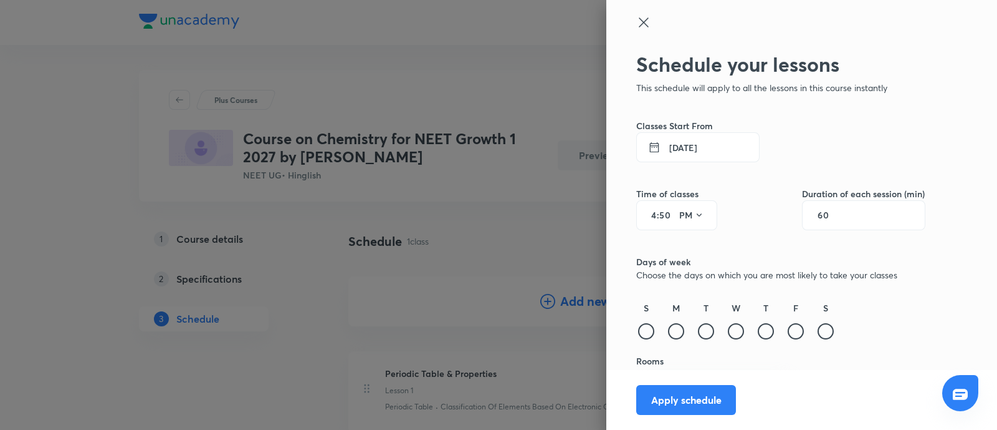
click at [818, 215] on input "60" at bounding box center [830, 215] width 24 height 10
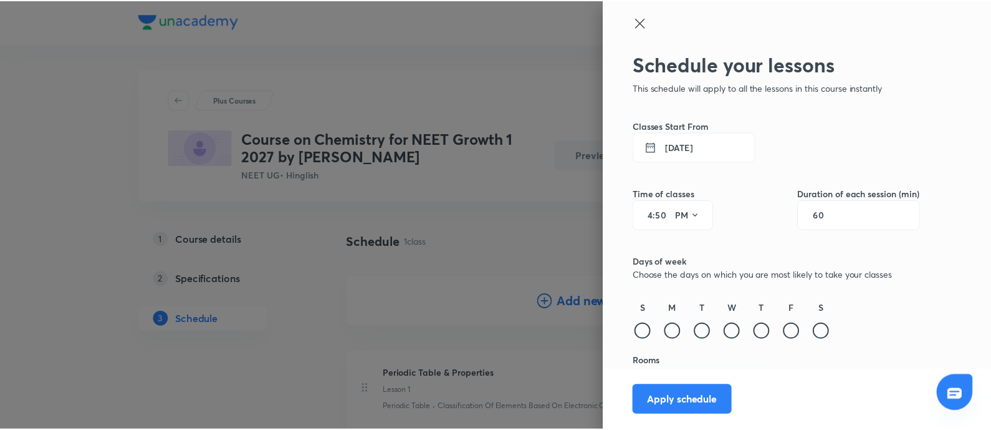
scroll to position [31, 0]
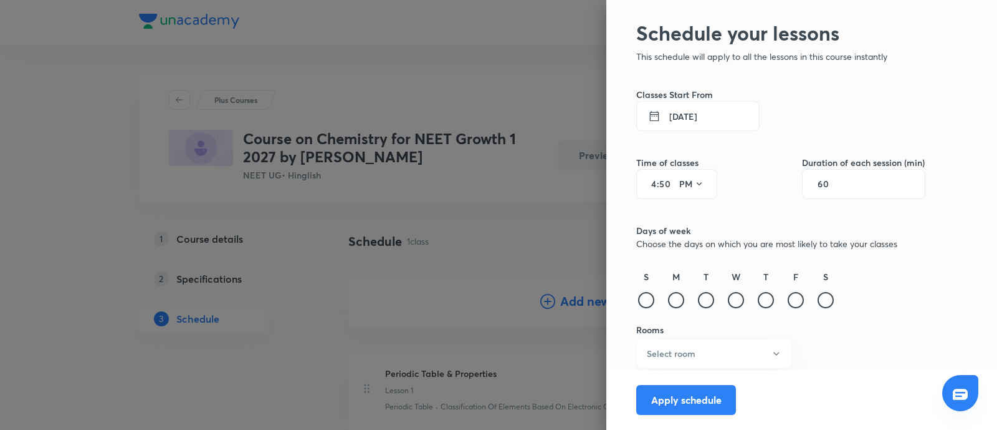
click at [736, 256] on div "Schedule your lessons This schedule will apply to all the lessons in this cours…" at bounding box center [780, 225] width 289 height 409
click at [788, 302] on div at bounding box center [796, 300] width 16 height 16
click at [746, 351] on button "Select room" at bounding box center [714, 353] width 156 height 29
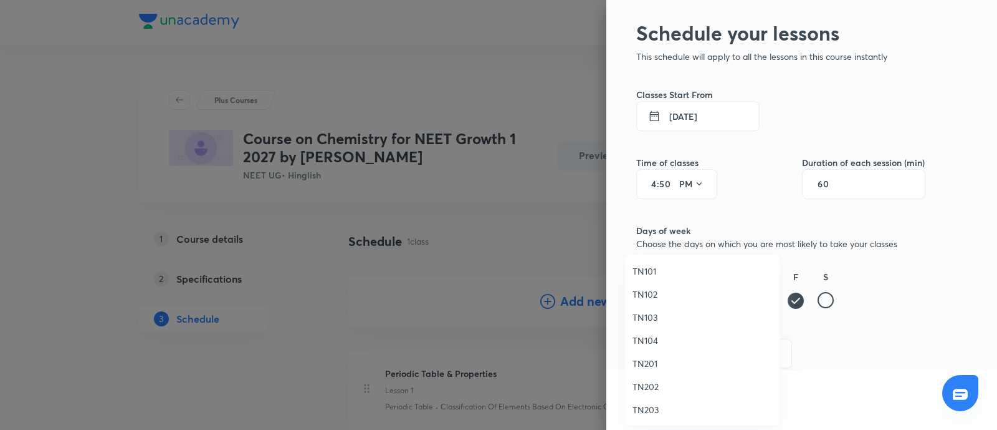
click at [664, 317] on span "TN103" at bounding box center [703, 316] width 140 height 13
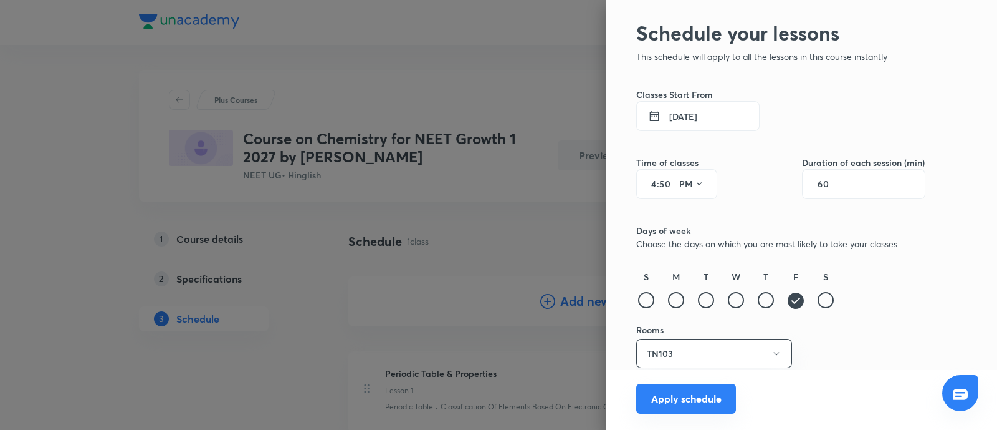
click at [660, 397] on button "Apply schedule" at bounding box center [686, 398] width 100 height 30
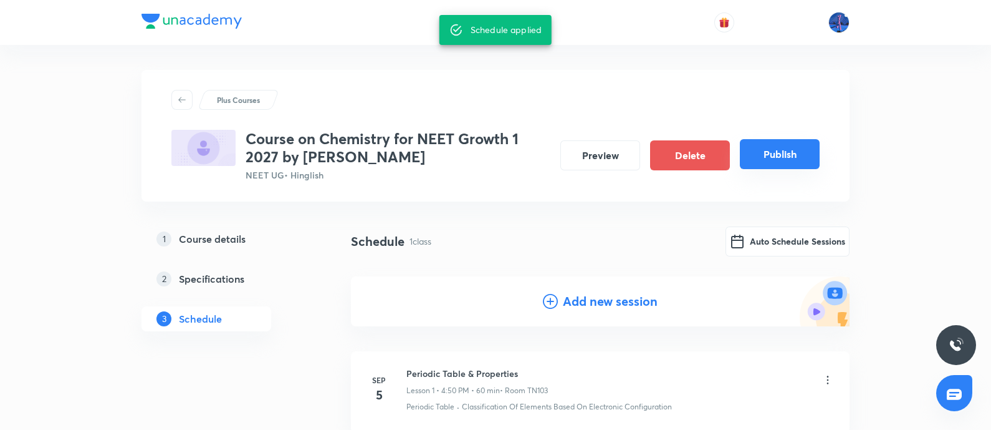
click at [772, 161] on button "Publish" at bounding box center [780, 154] width 80 height 30
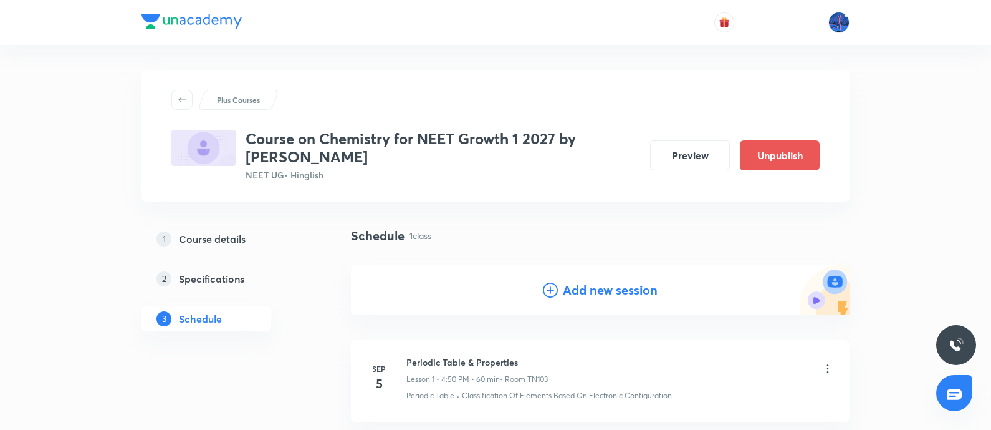
scroll to position [108, 0]
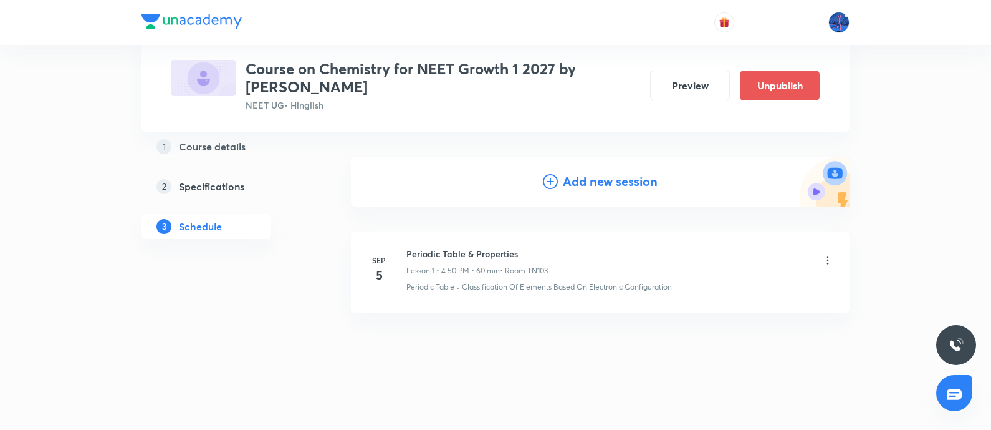
click at [211, 145] on h5 "Course details" at bounding box center [212, 146] width 67 height 15
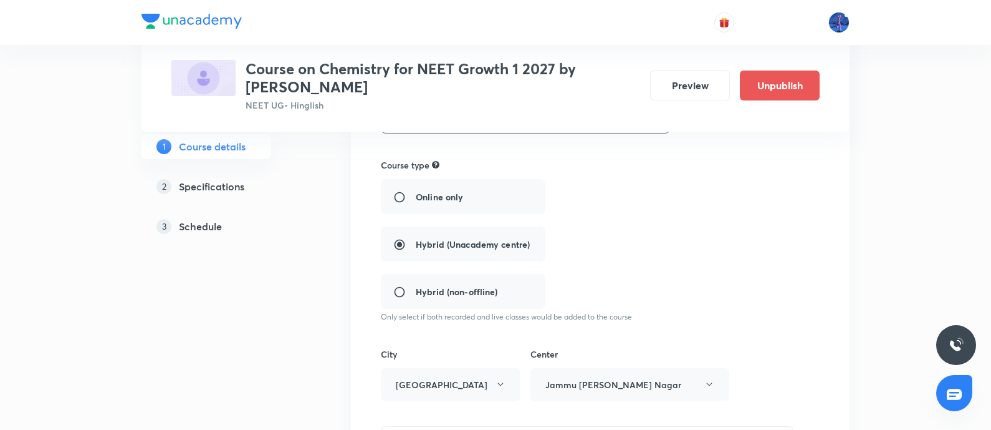
scroll to position [817, 0]
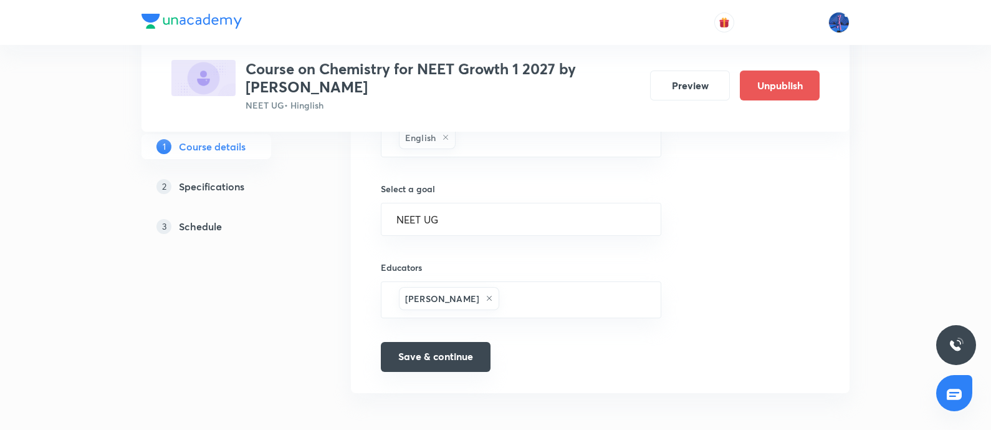
click at [440, 363] on button "Save & continue" at bounding box center [436, 357] width 110 height 30
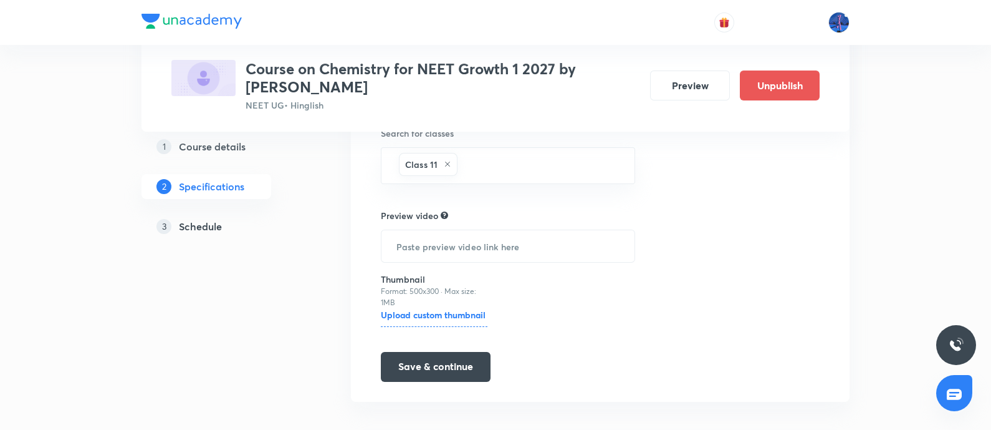
scroll to position [441, 0]
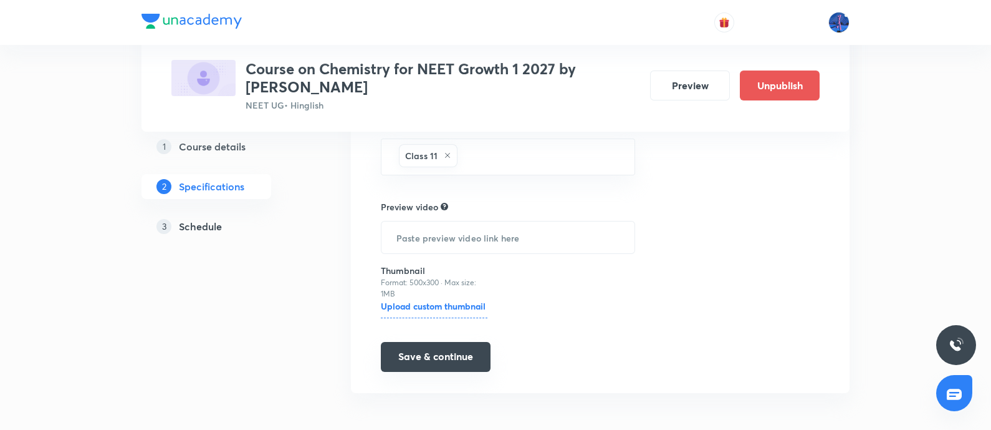
click at [446, 354] on button "Save & continue" at bounding box center [436, 357] width 110 height 30
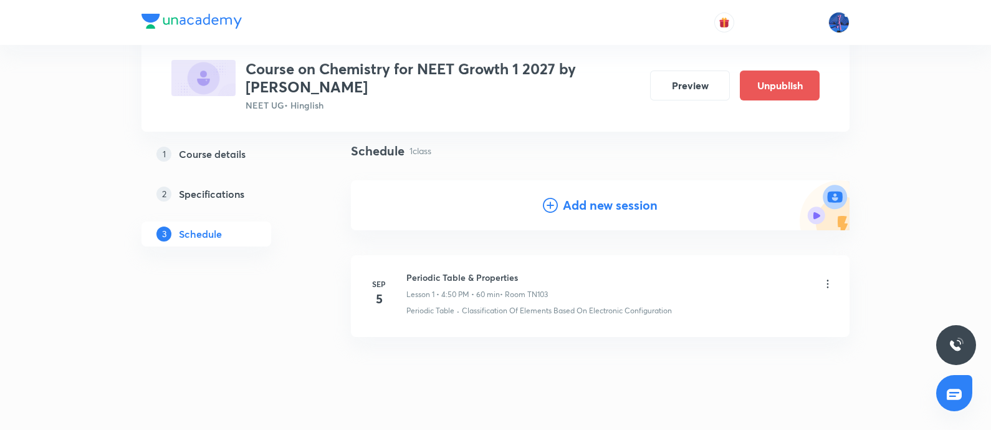
scroll to position [108, 0]
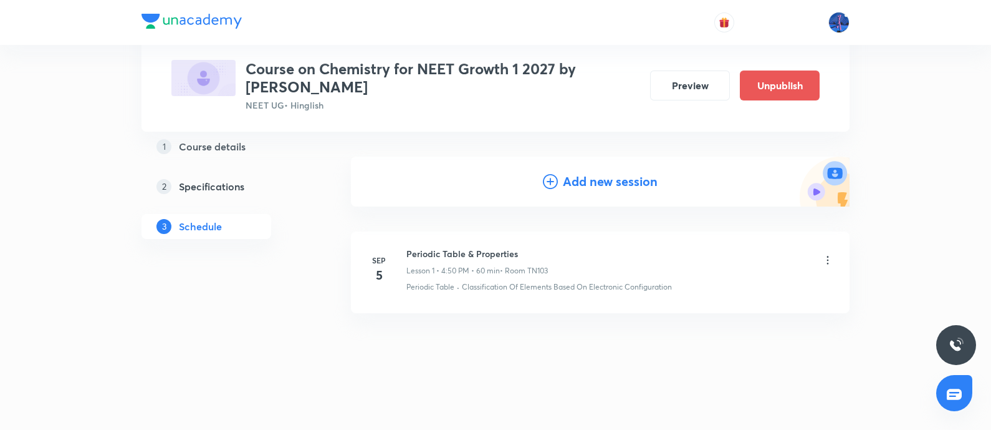
click at [827, 261] on icon at bounding box center [828, 260] width 12 height 12
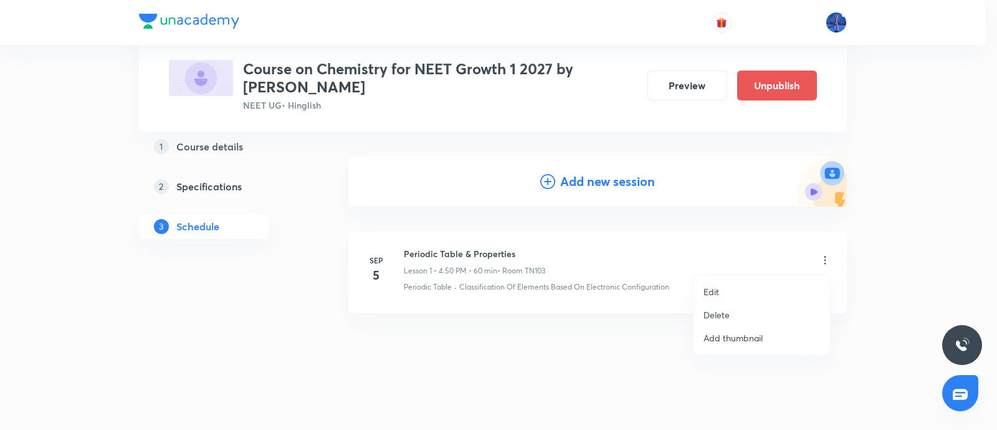
click at [734, 285] on li "Edit" at bounding box center [762, 291] width 137 height 23
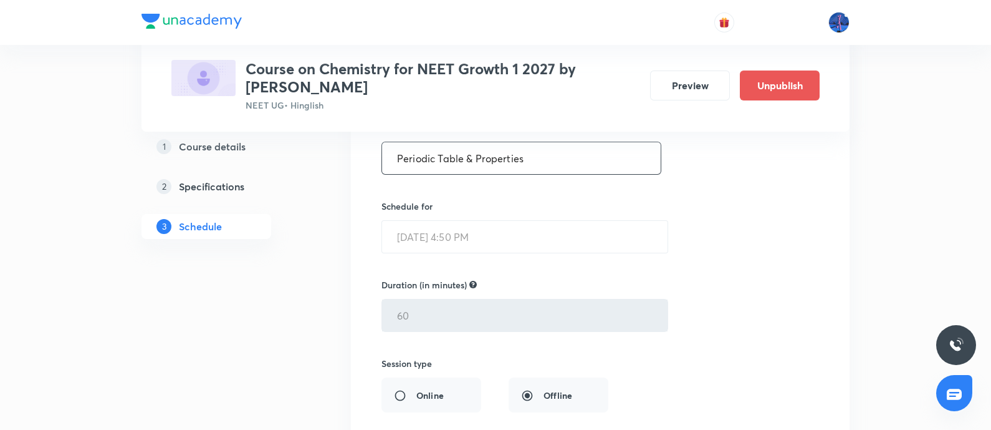
scroll to position [342, 0]
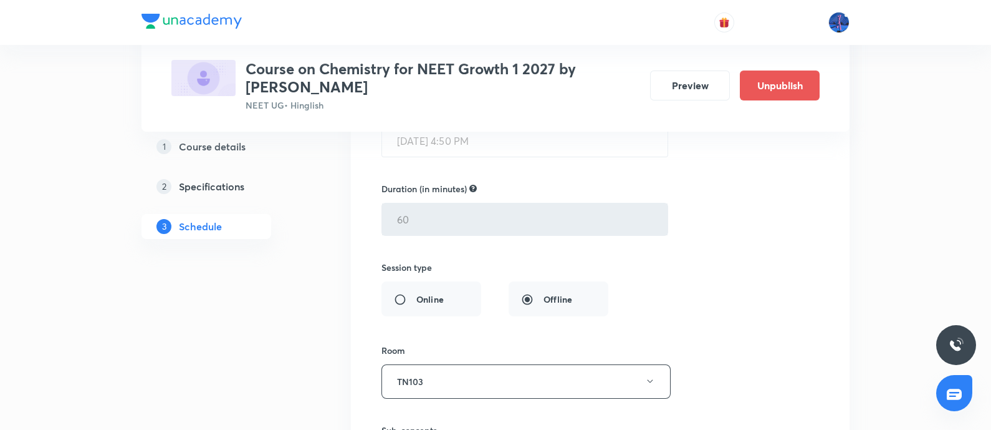
click at [633, 292] on div "Session title 27/99 Periodic Table & Properties ​ Schedule for Sep 5, 2025, 4:5…" at bounding box center [601, 292] width 438 height 584
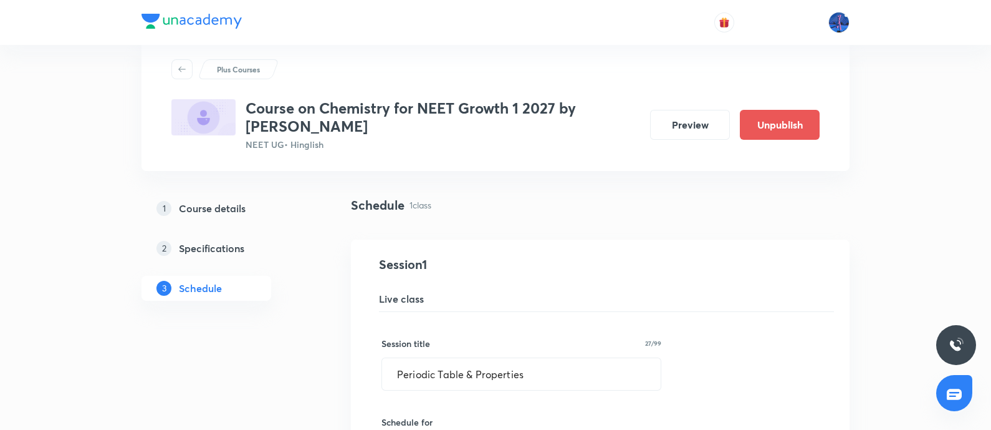
scroll to position [627, 0]
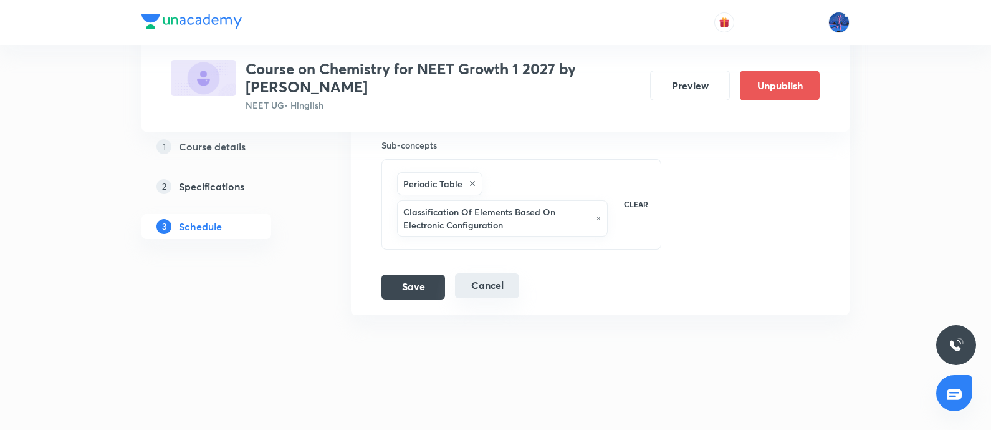
click at [497, 282] on button "Cancel" at bounding box center [487, 285] width 64 height 25
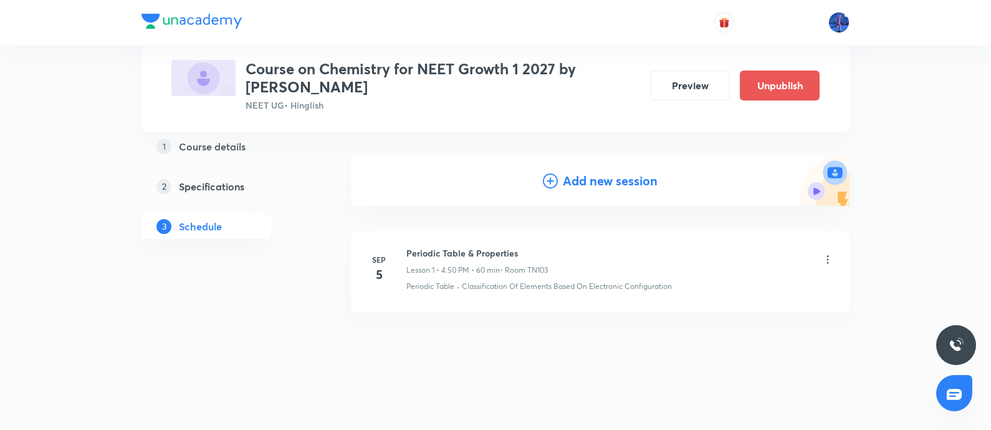
scroll to position [108, 0]
click at [824, 257] on icon at bounding box center [828, 260] width 12 height 12
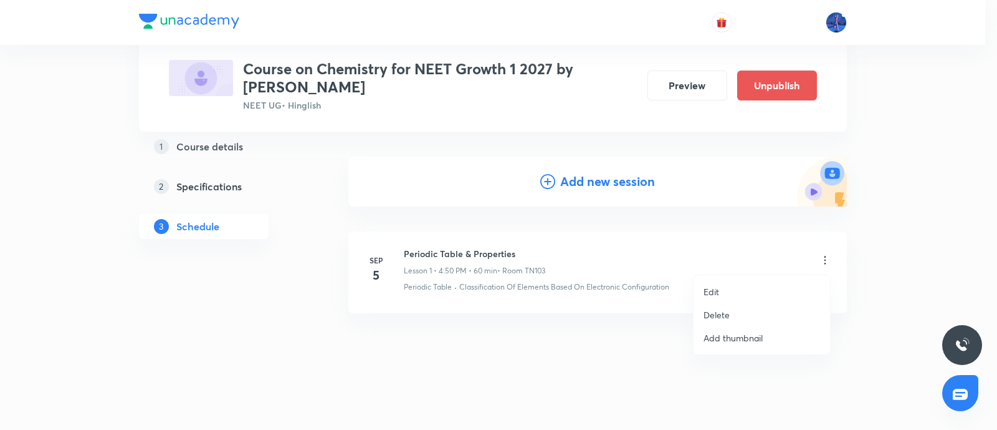
click at [723, 310] on p "Delete" at bounding box center [717, 314] width 26 height 13
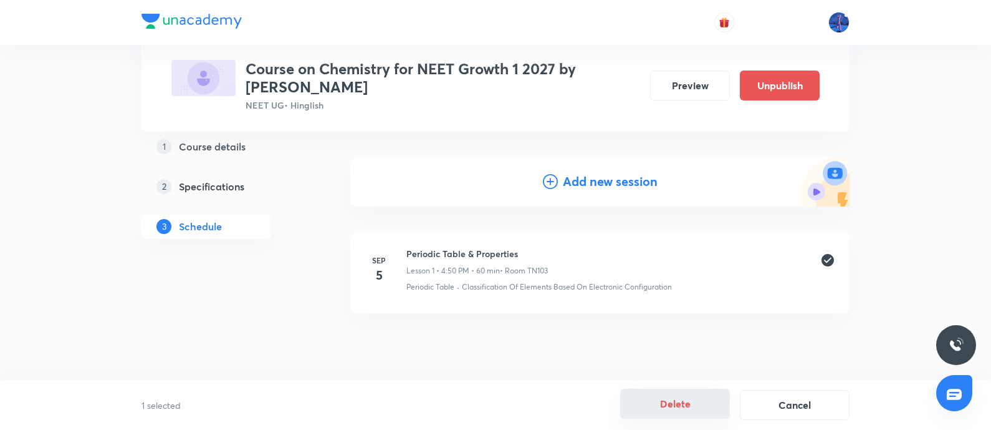
click at [676, 400] on button "Delete" at bounding box center [675, 403] width 110 height 30
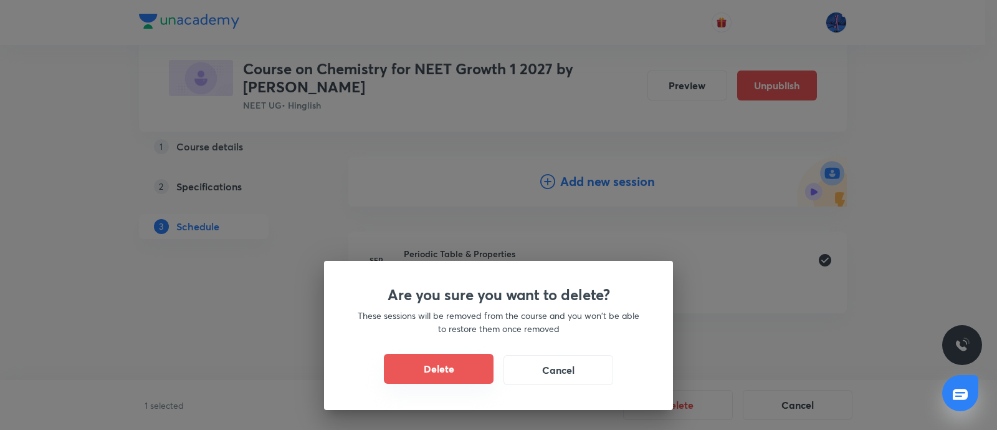
click at [444, 375] on button "Delete" at bounding box center [439, 368] width 110 height 30
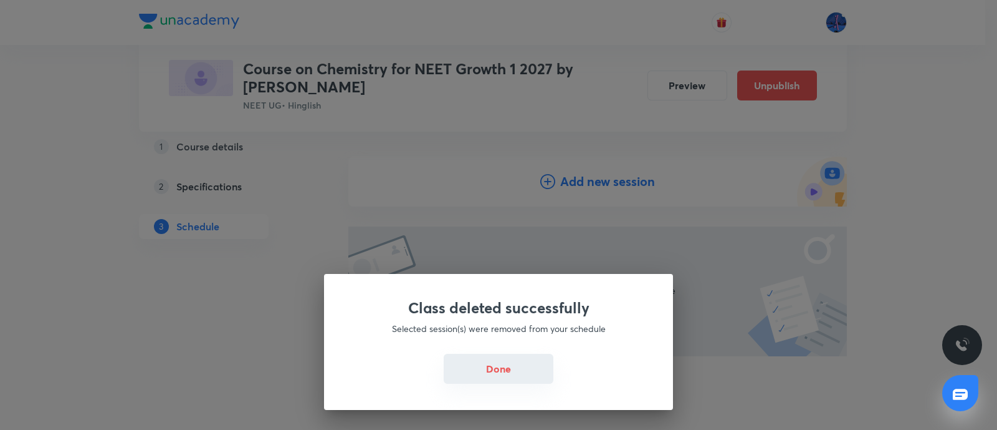
click at [486, 376] on button "Done" at bounding box center [499, 368] width 110 height 30
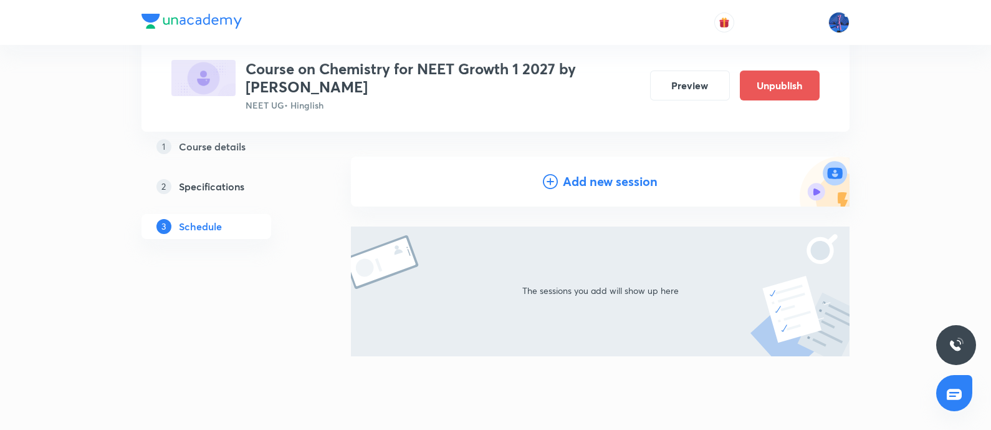
click at [608, 179] on h4 "Add new session" at bounding box center [610, 181] width 95 height 19
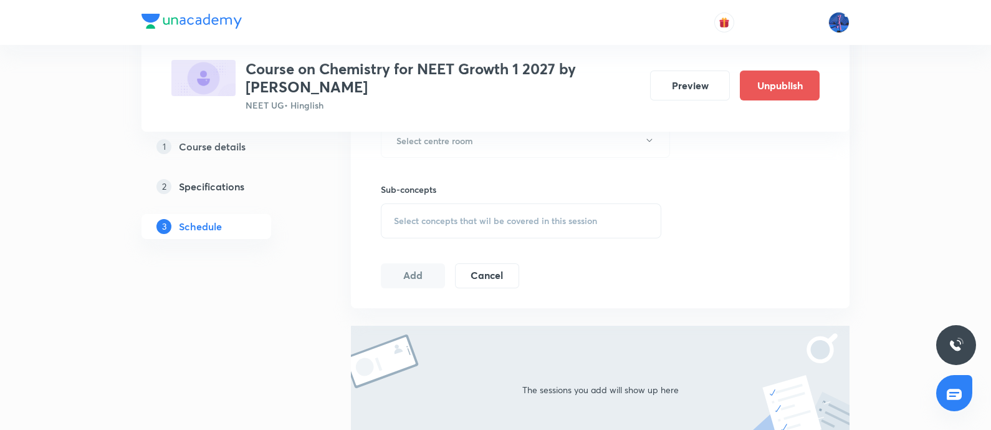
scroll to position [582, 0]
click at [480, 230] on div "Select concepts that wil be covered in this session" at bounding box center [521, 220] width 281 height 35
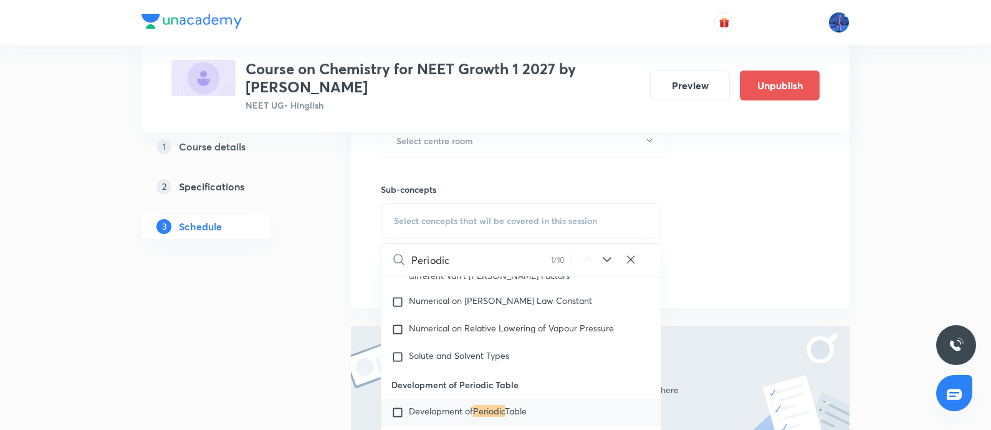
type input "Periodic"
click at [610, 261] on icon at bounding box center [607, 259] width 15 height 15
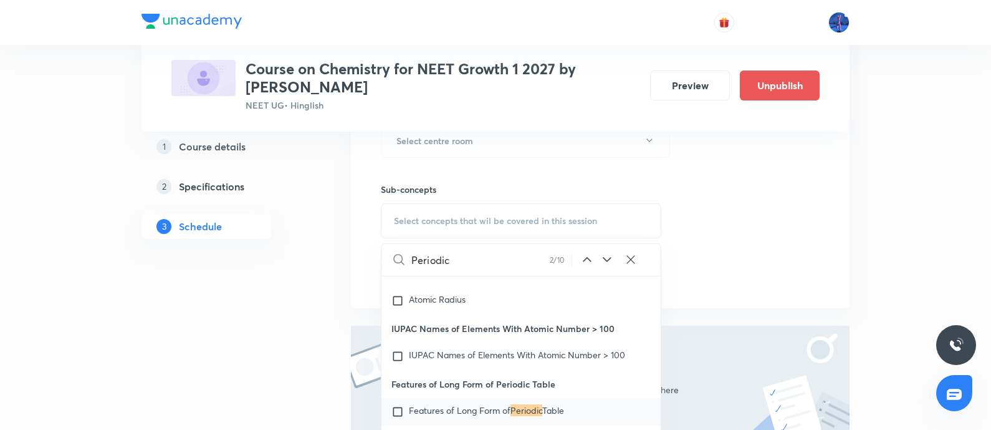
click at [610, 261] on icon at bounding box center [607, 259] width 15 height 15
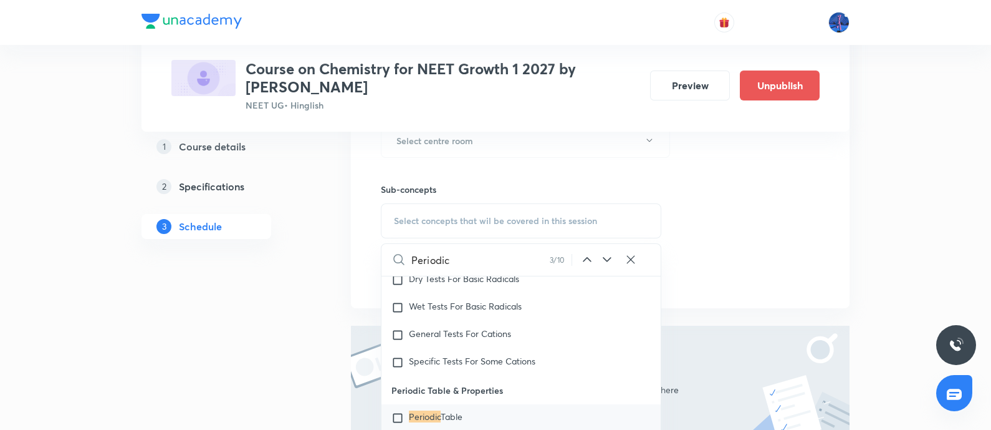
scroll to position [14336, 0]
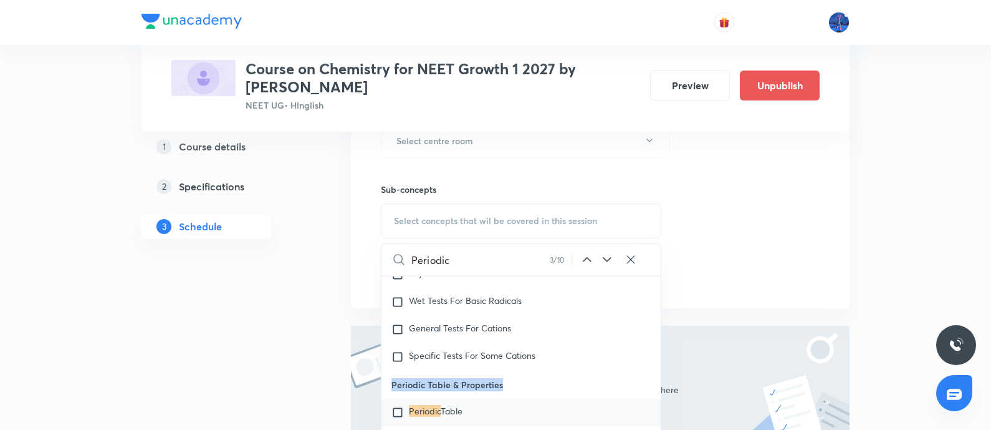
drag, startPoint x: 392, startPoint y: 411, endPoint x: 508, endPoint y: 406, distance: 116.7
click at [508, 398] on p "Periodic Table & Properties" at bounding box center [521, 384] width 279 height 28
copy p "Periodic Table & Properties"
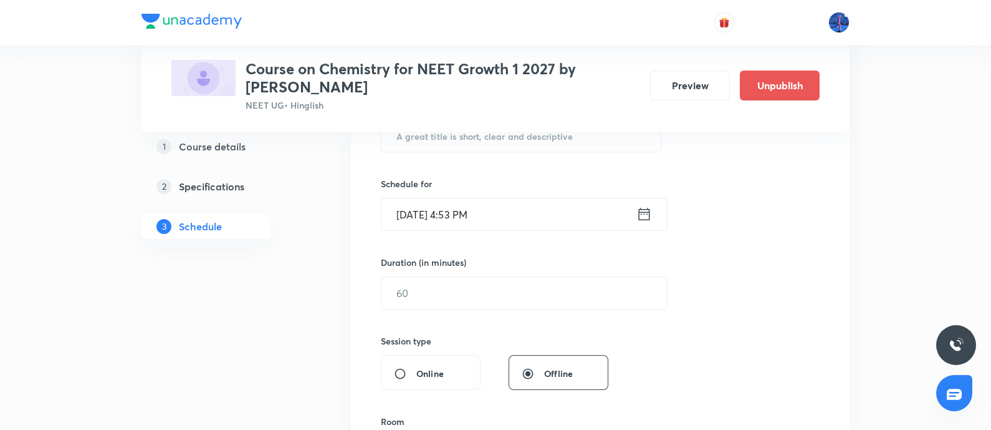
drag, startPoint x: 579, startPoint y: 276, endPoint x: 524, endPoint y: 194, distance: 98.4
click at [565, 259] on div "Duration (in minutes) ​" at bounding box center [495, 283] width 228 height 54
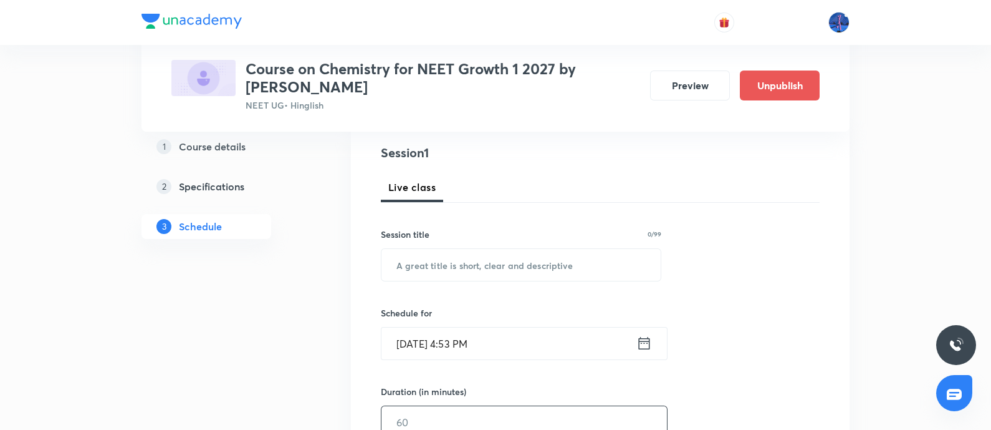
scroll to position [141, 0]
click at [468, 260] on input "text" at bounding box center [521, 265] width 279 height 32
paste input "Periodic Table & Properties"
type input "Periodic Table & Properties"
click at [539, 344] on input "Sep 5, 2025, 4:53 PM" at bounding box center [509, 344] width 255 height 32
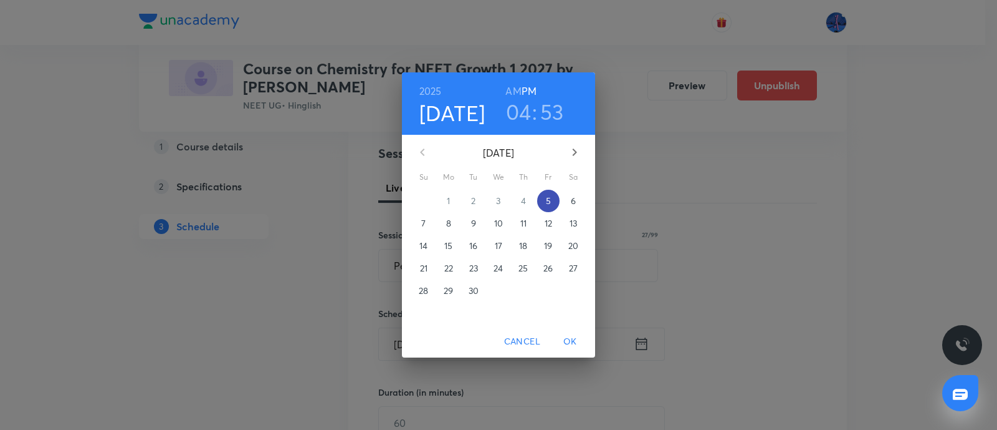
click at [547, 198] on p "5" at bounding box center [548, 201] width 5 height 12
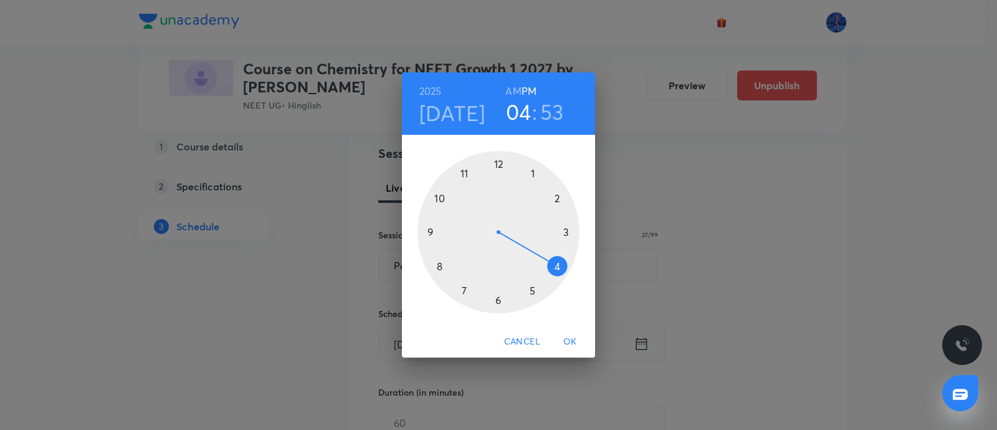
click at [532, 290] on div at bounding box center [499, 232] width 162 height 162
click at [500, 165] on div at bounding box center [499, 232] width 162 height 162
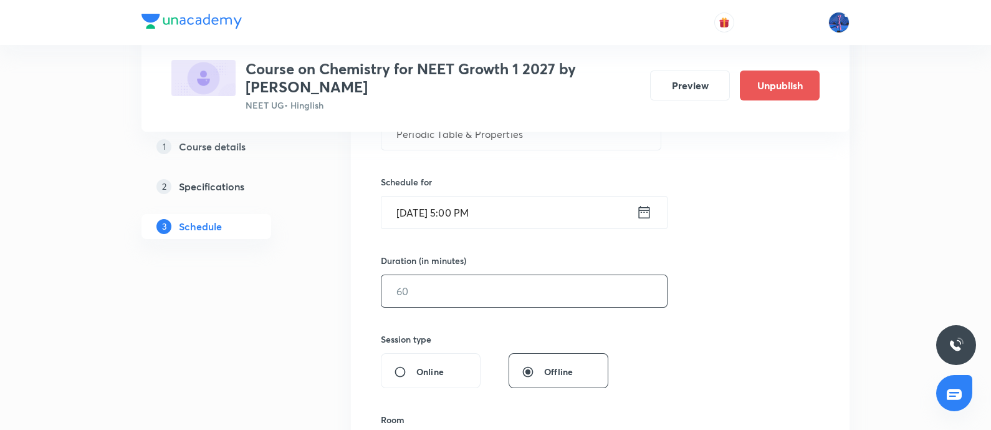
scroll to position [277, 0]
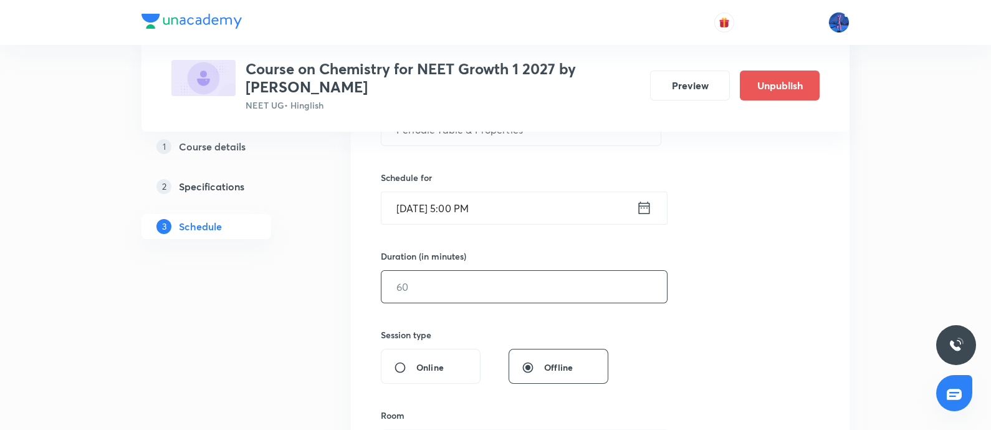
click at [469, 280] on input "text" at bounding box center [525, 287] width 286 height 32
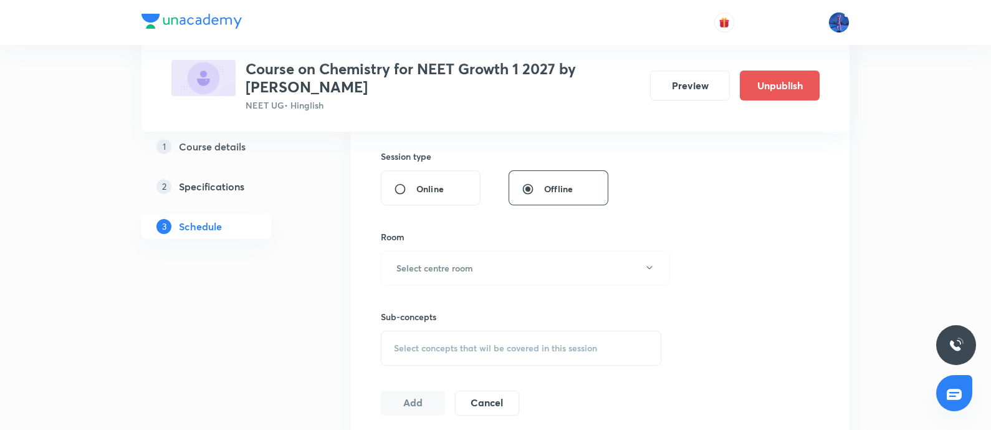
scroll to position [459, 0]
type input "60"
click at [506, 263] on button "Select centre room" at bounding box center [525, 264] width 289 height 34
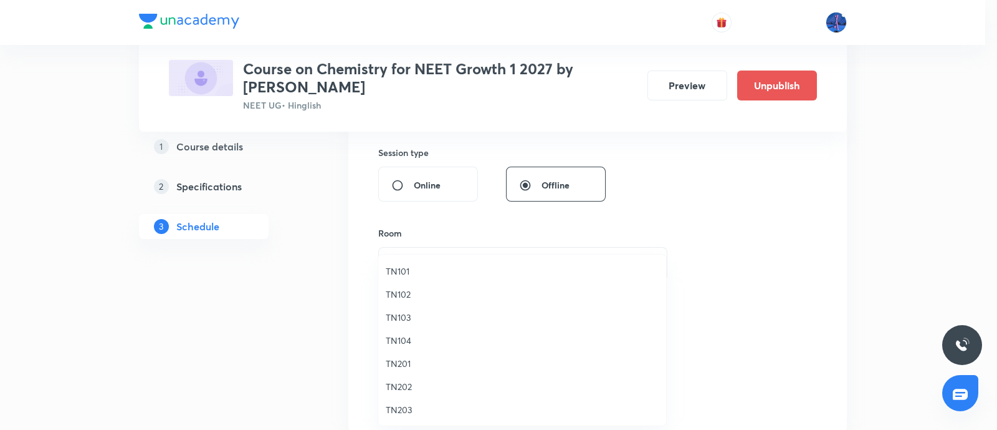
click at [399, 318] on span "TN103" at bounding box center [522, 316] width 273 height 13
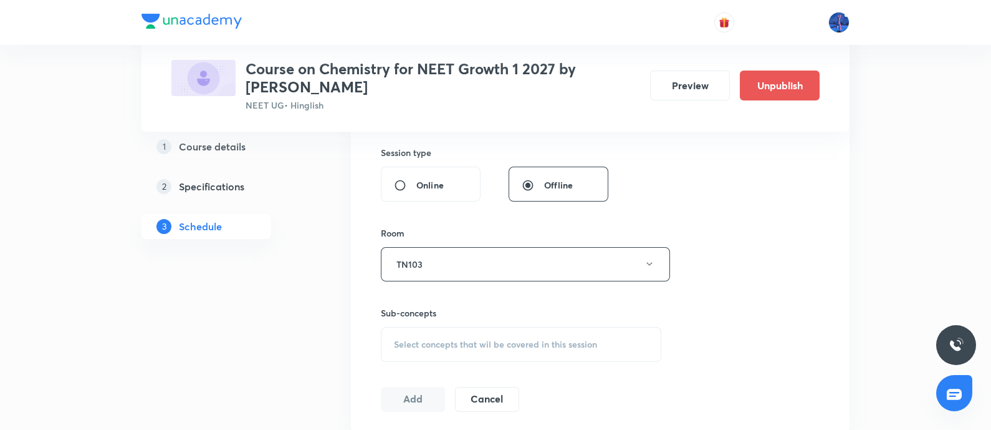
click at [476, 347] on span "Select concepts that wil be covered in this session" at bounding box center [495, 344] width 203 height 10
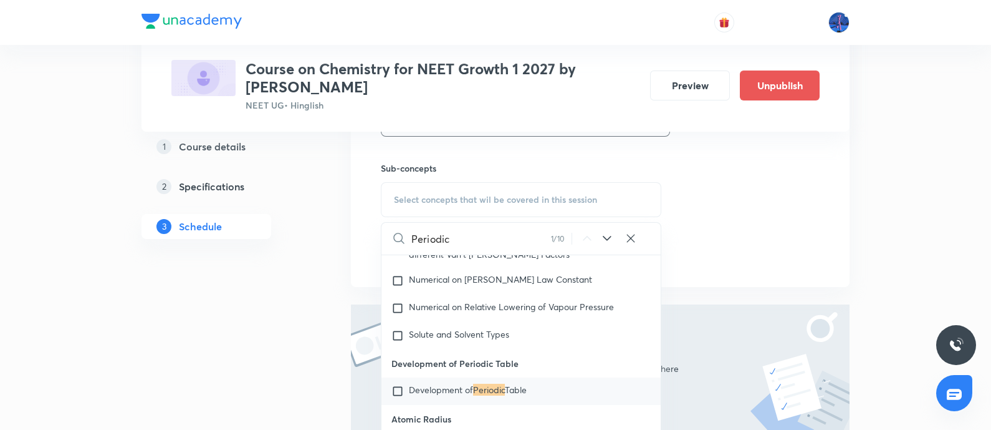
scroll to position [552, 0]
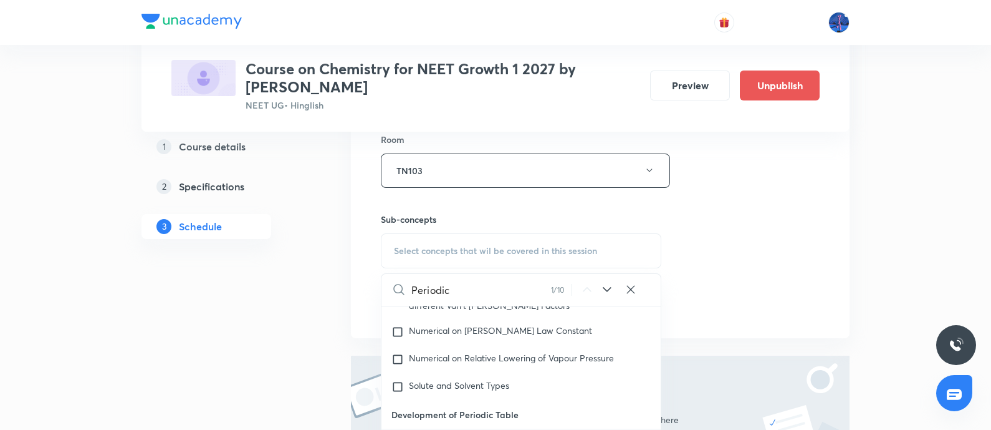
type input "Periodic"
click at [606, 284] on icon at bounding box center [607, 289] width 15 height 15
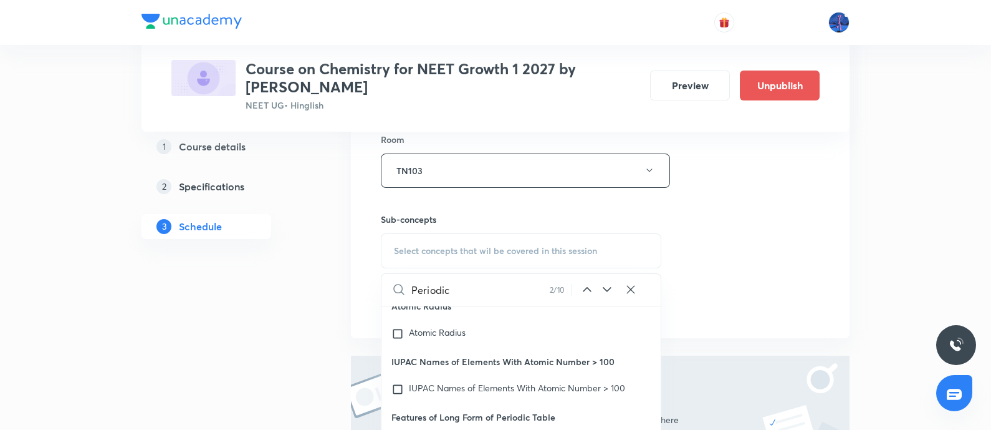
scroll to position [13209, 0]
click at [606, 284] on icon at bounding box center [607, 289] width 15 height 15
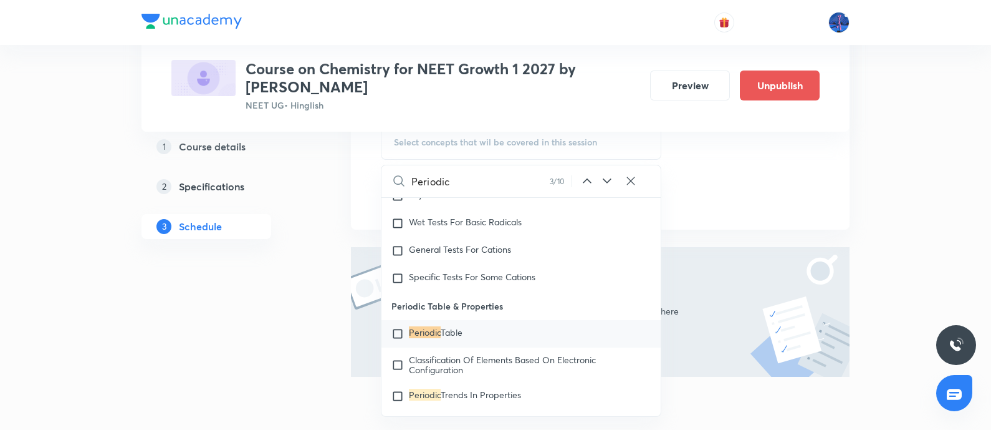
scroll to position [650, 0]
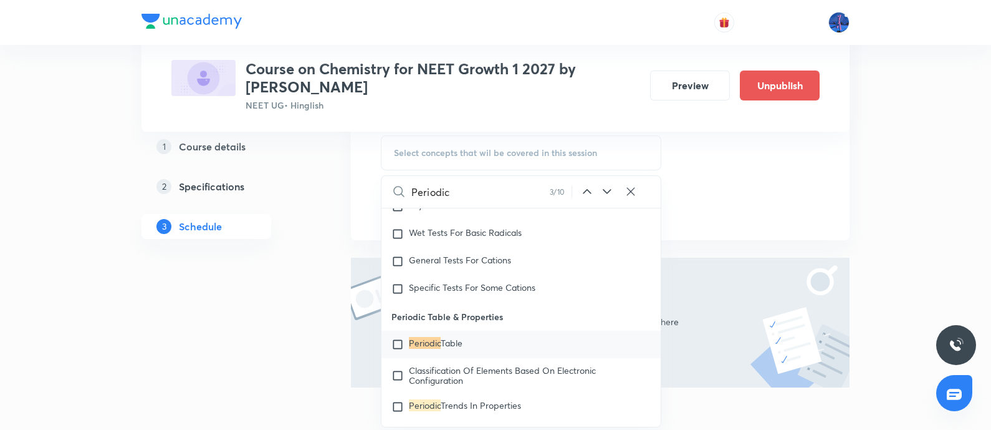
click at [410, 348] on mark "Periodic" at bounding box center [425, 343] width 32 height 12
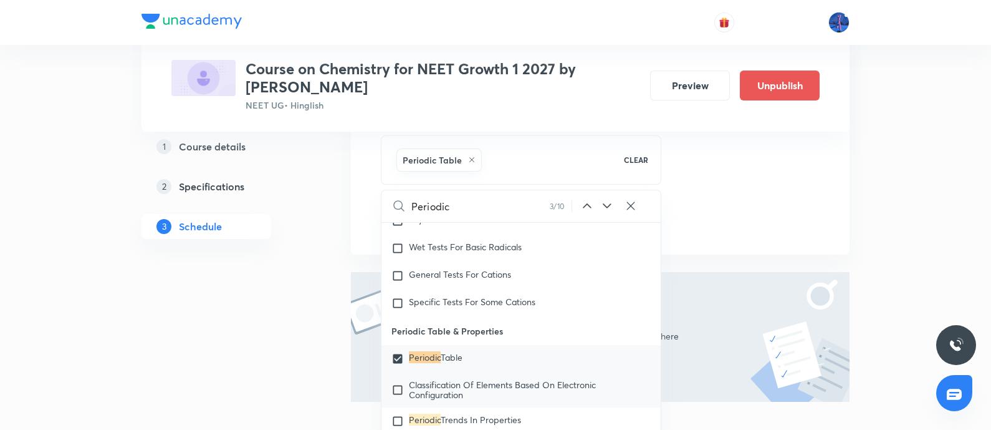
click at [426, 400] on span "Classification Of Elements Based On Electronic Configuration" at bounding box center [502, 389] width 187 height 22
checkbox input "true"
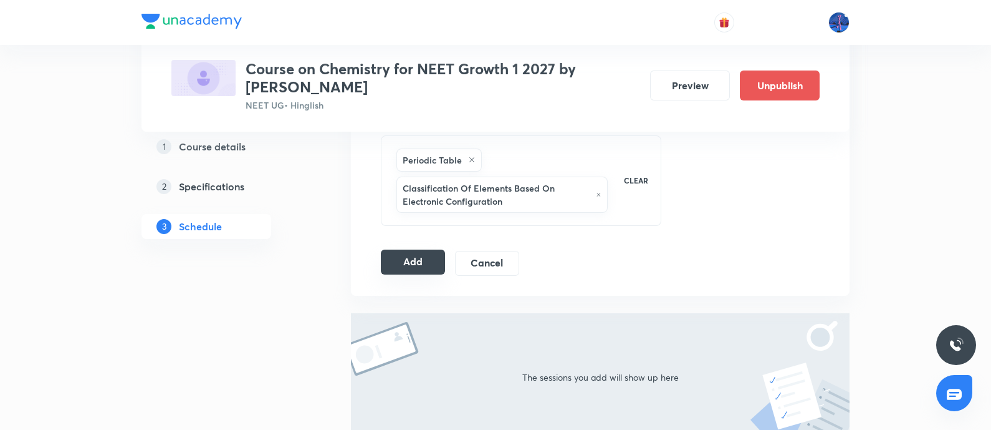
click at [402, 266] on button "Add" at bounding box center [413, 261] width 64 height 25
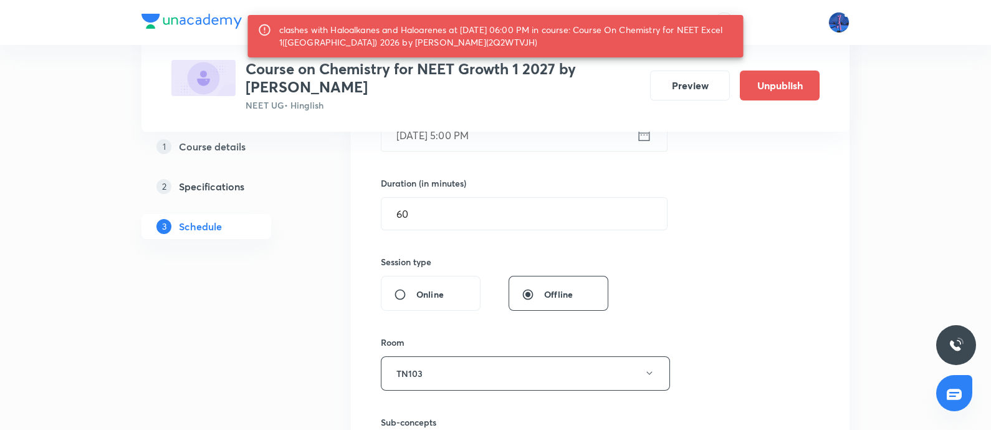
scroll to position [345, 0]
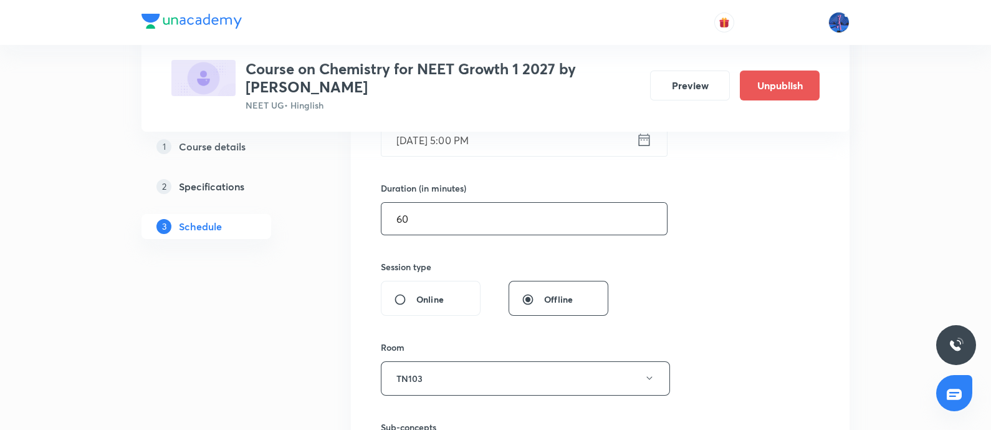
click at [483, 218] on input "60" at bounding box center [525, 219] width 286 height 32
type input "6"
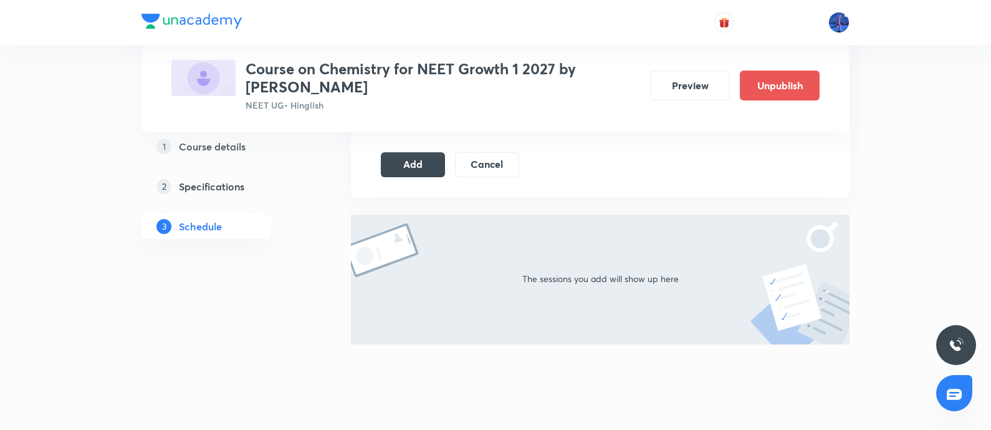
scroll to position [764, 0]
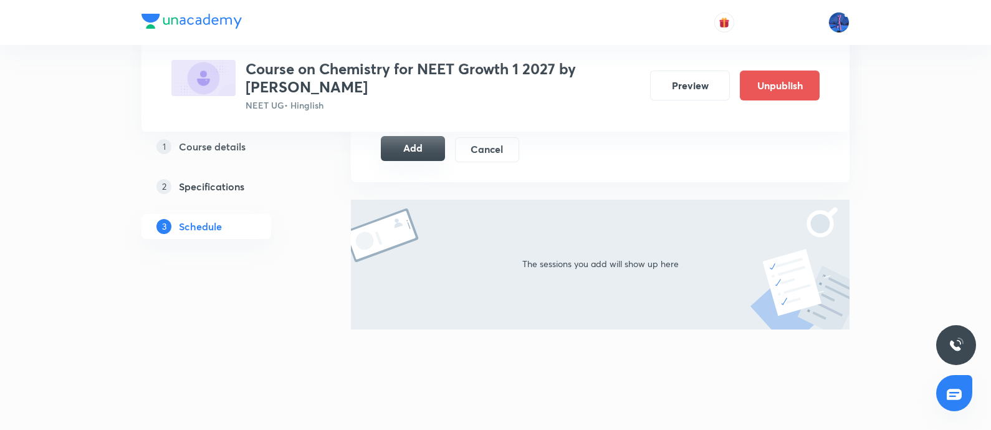
type input "55"
click at [422, 153] on button "Add" at bounding box center [413, 148] width 64 height 25
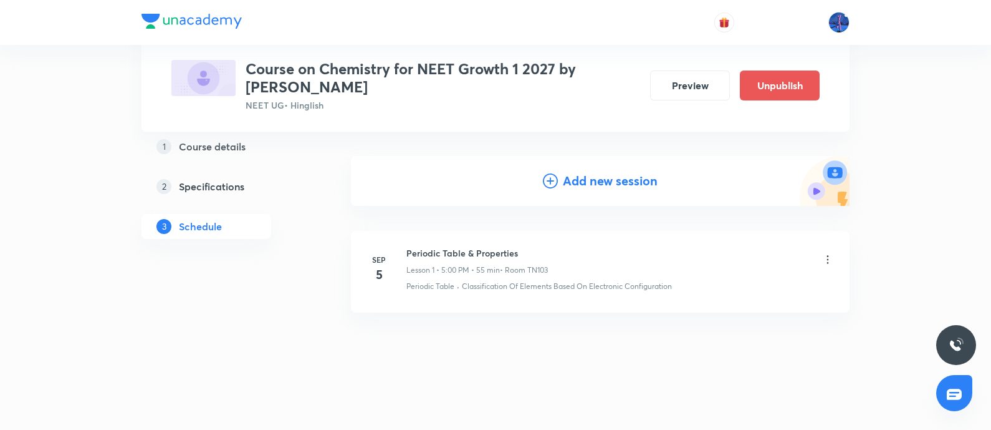
scroll to position [108, 0]
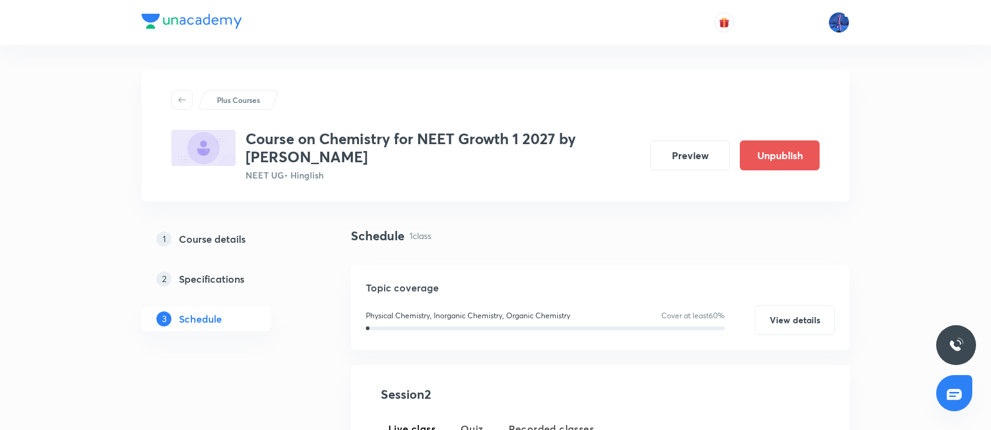
scroll to position [208, 0]
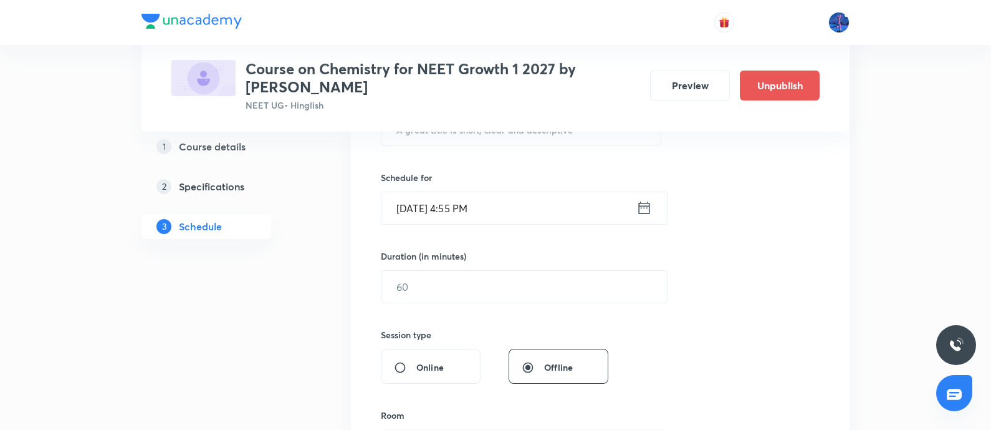
scroll to position [680, 0]
